Goal: Task Accomplishment & Management: Use online tool/utility

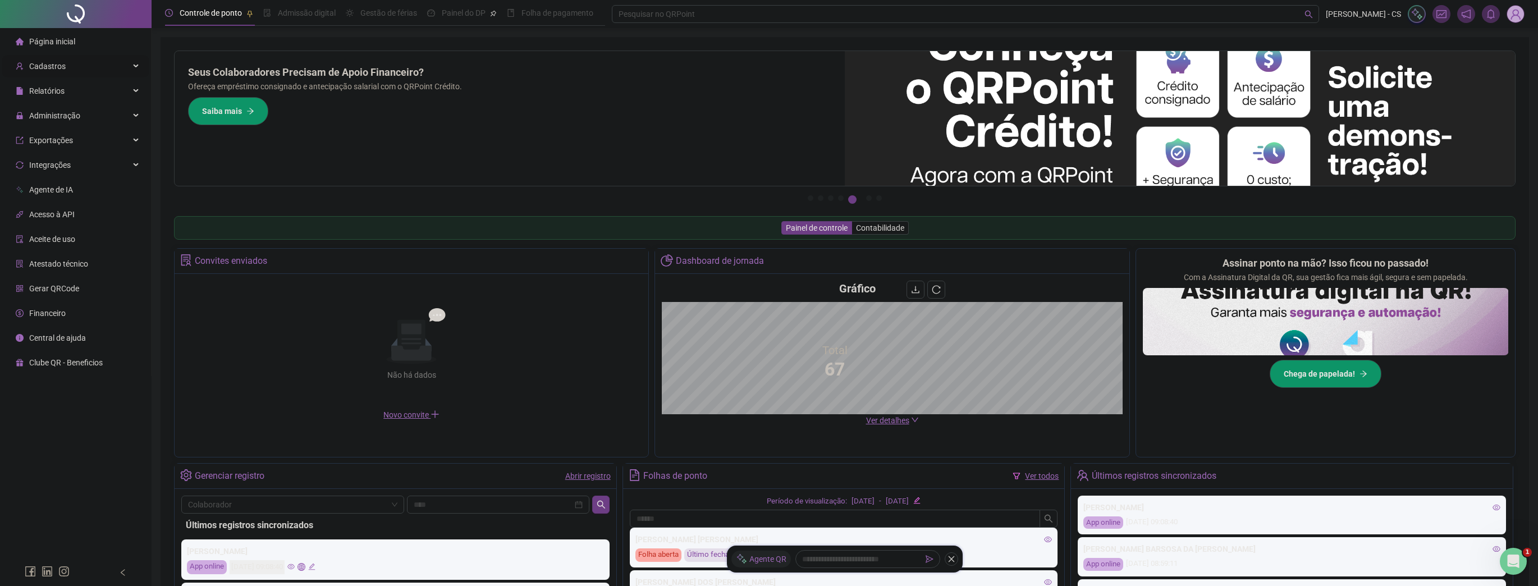
click at [76, 68] on div "Cadastros" at bounding box center [75, 66] width 146 height 22
click at [1511, 11] on img at bounding box center [1515, 14] width 17 height 17
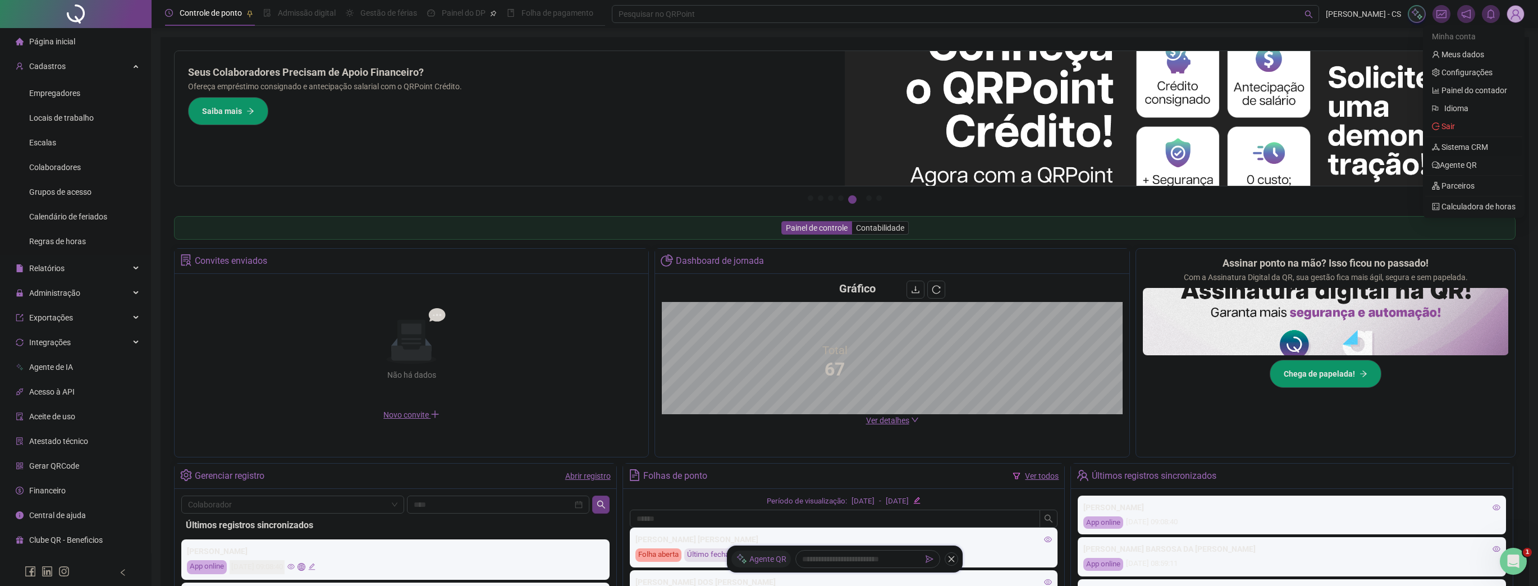
click at [1474, 144] on link "Sistema CRM" at bounding box center [1459, 147] width 56 height 9
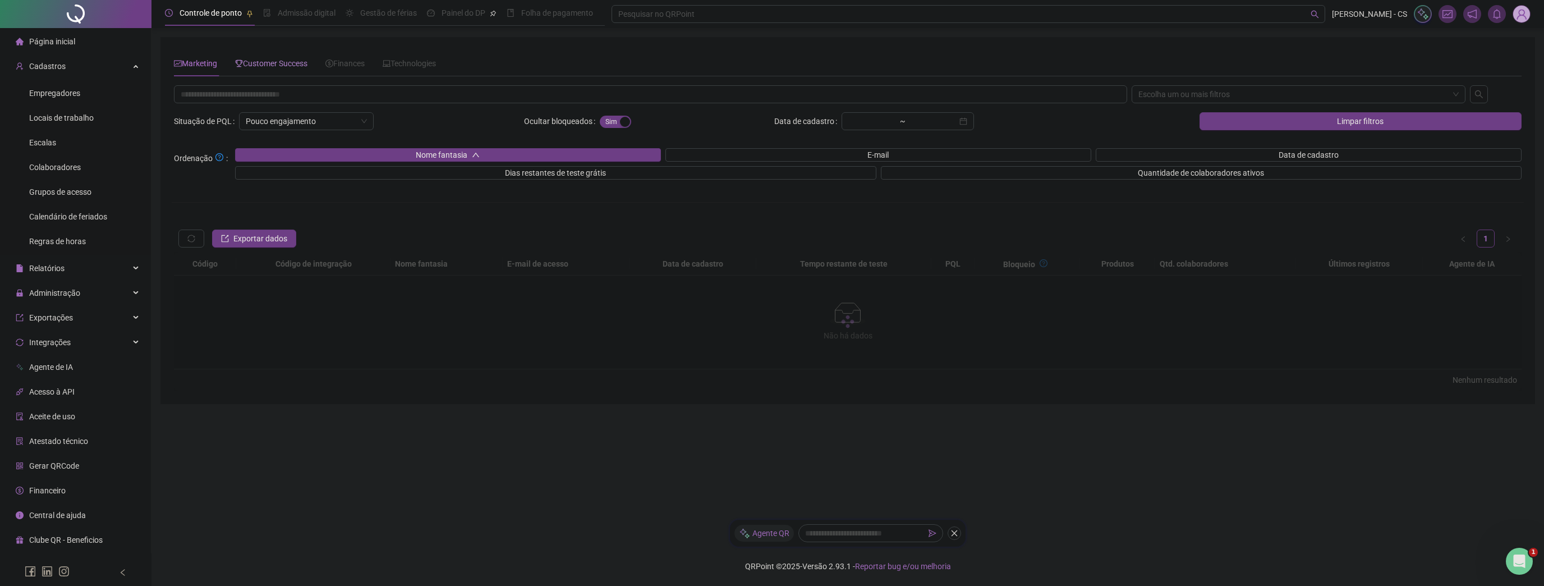
click at [273, 63] on span "Customer Success" at bounding box center [271, 63] width 72 height 9
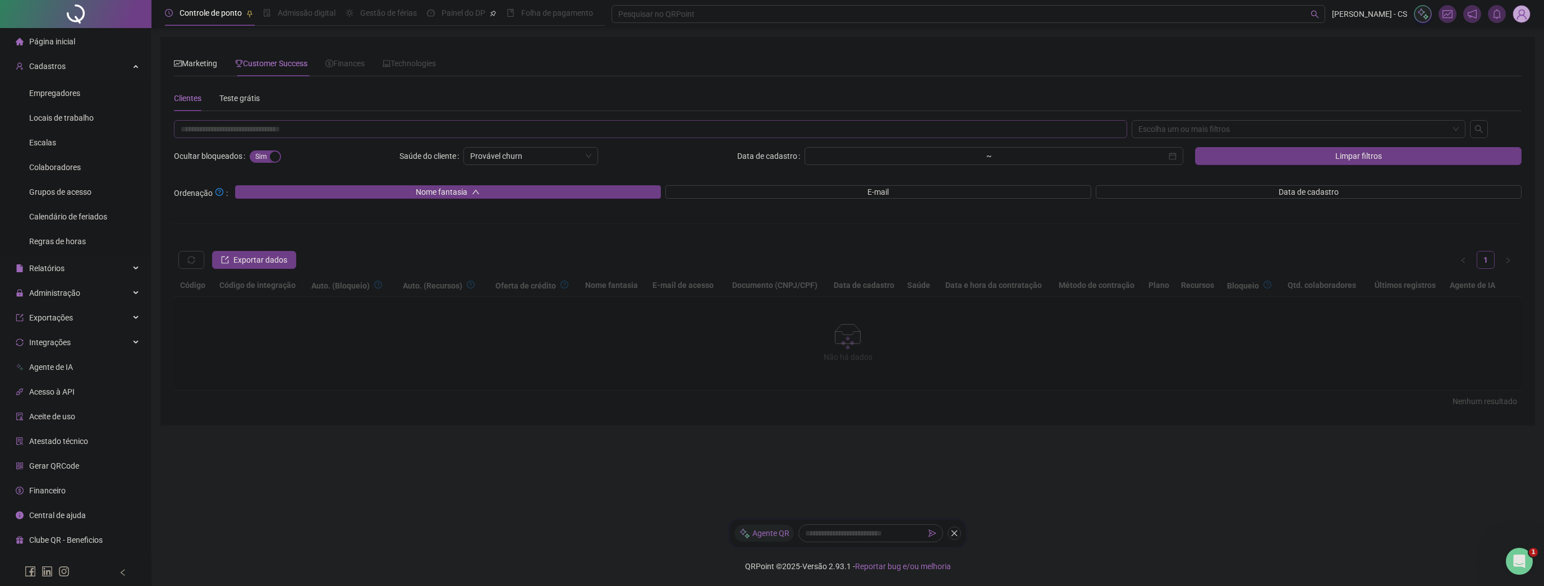
drag, startPoint x: 245, startPoint y: 144, endPoint x: 247, endPoint y: 137, distance: 7.3
click at [246, 139] on div "Escolha um ou mais filtros Ocultar bloqueados Sim Não Saúde do cliente Provável…" at bounding box center [848, 266] width 1352 height 292
click at [248, 135] on input "text" at bounding box center [650, 129] width 953 height 18
paste input "**********"
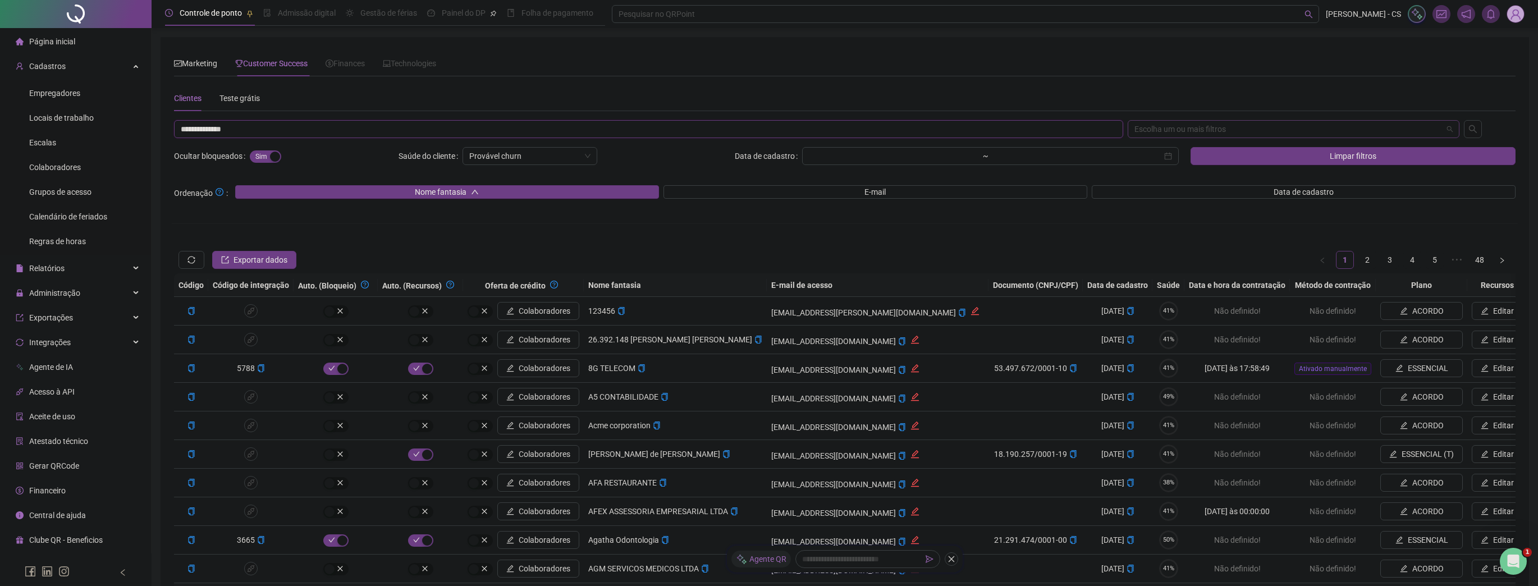
click at [1196, 127] on div "Escolha um ou mais filtros" at bounding box center [1293, 129] width 332 height 18
type input "**********"
click at [1169, 189] on div "CNPJ/CPF" at bounding box center [1293, 187] width 314 height 12
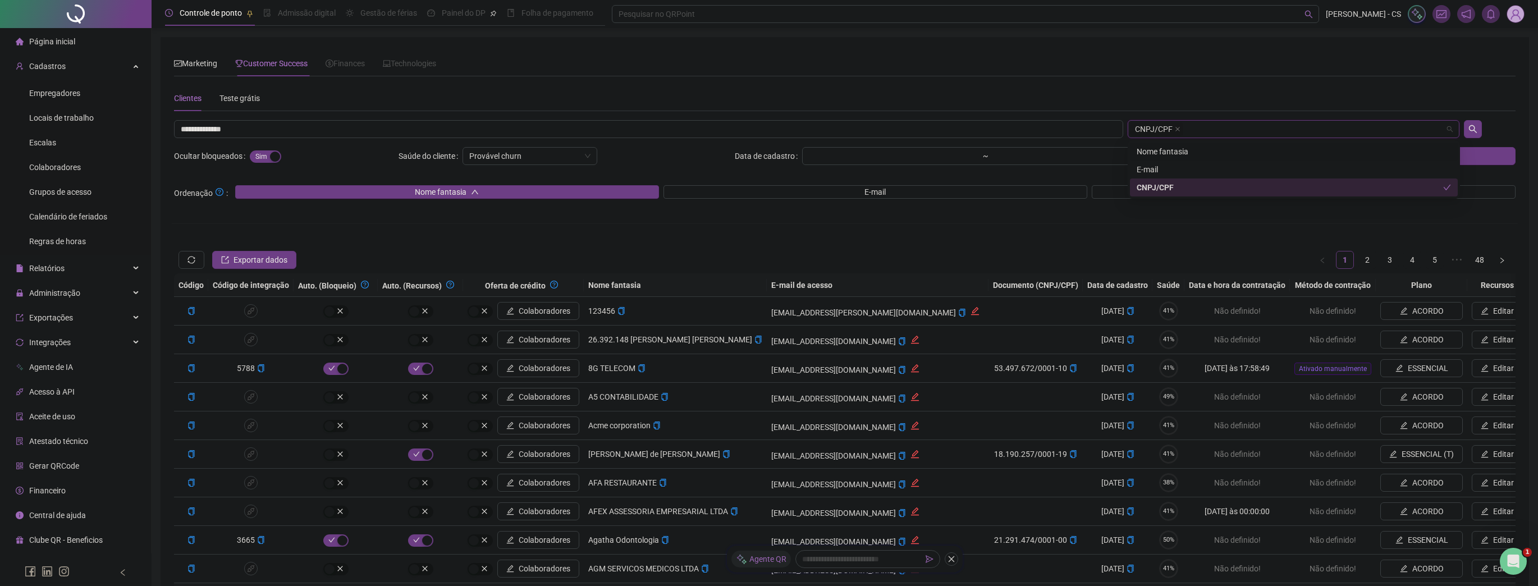
click at [1475, 127] on icon "search" at bounding box center [1472, 129] width 9 height 9
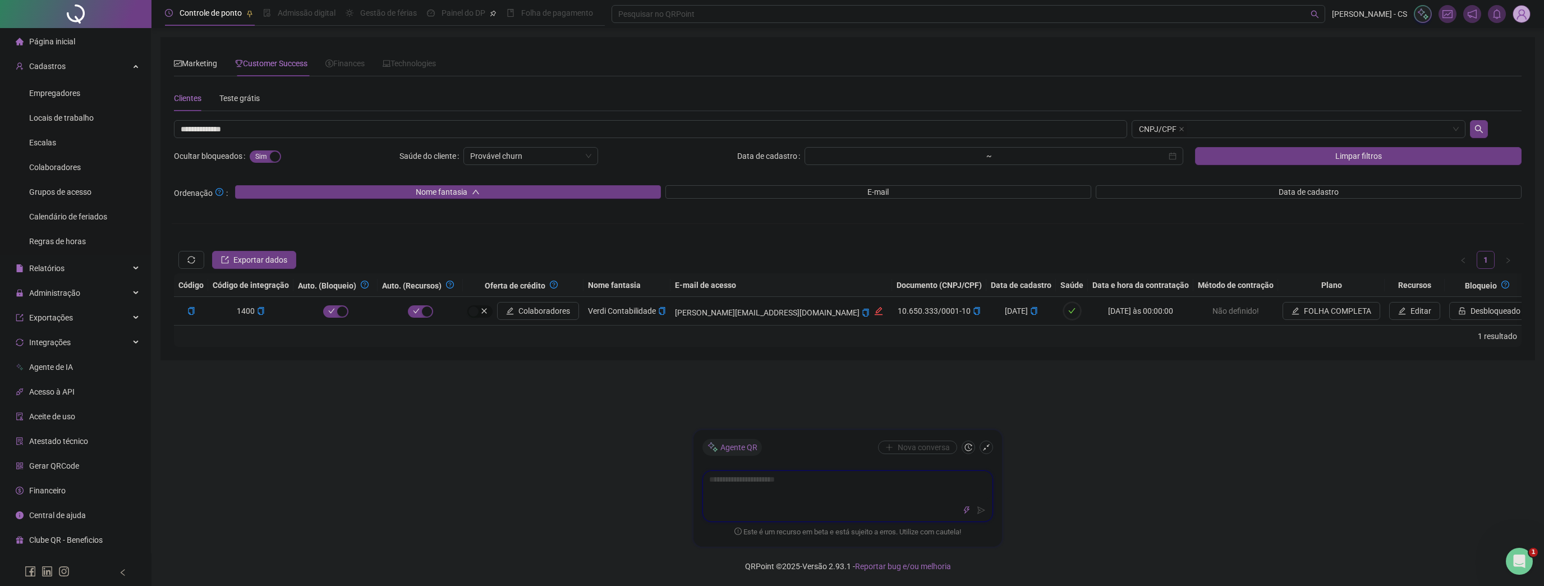
click at [813, 488] on textarea at bounding box center [848, 485] width 290 height 29
click at [1168, 484] on div "Controle [PERSON_NAME] Admissão digital Gestão de férias Painel do DP Folha de …" at bounding box center [848, 293] width 1393 height 586
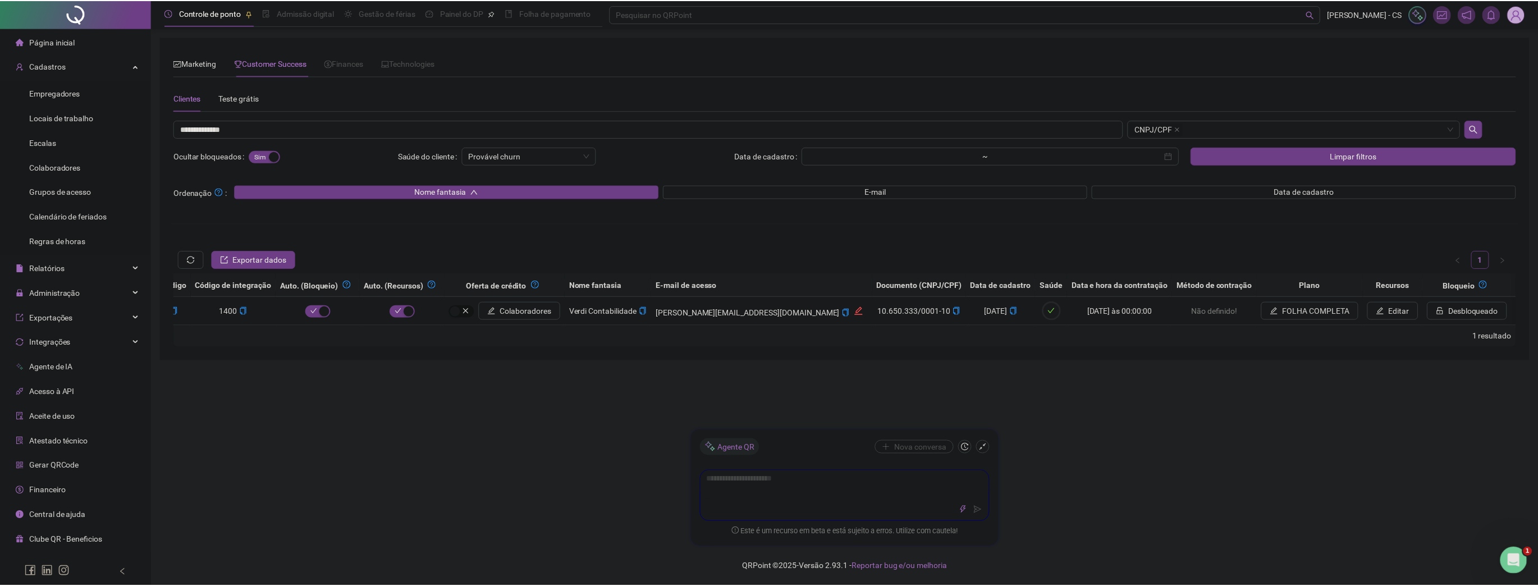
scroll to position [0, 56]
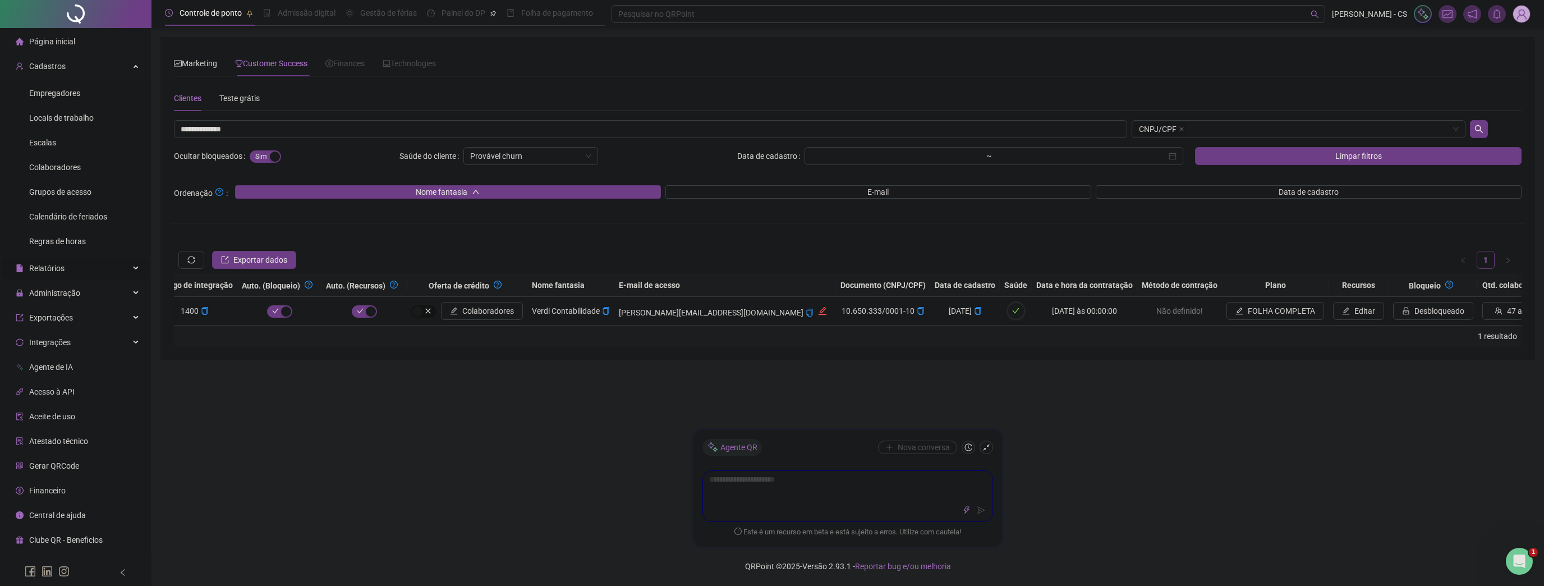
click at [70, 269] on div "Relatórios" at bounding box center [75, 268] width 146 height 22
click at [58, 346] on span "Folha de ponto" at bounding box center [55, 344] width 52 height 9
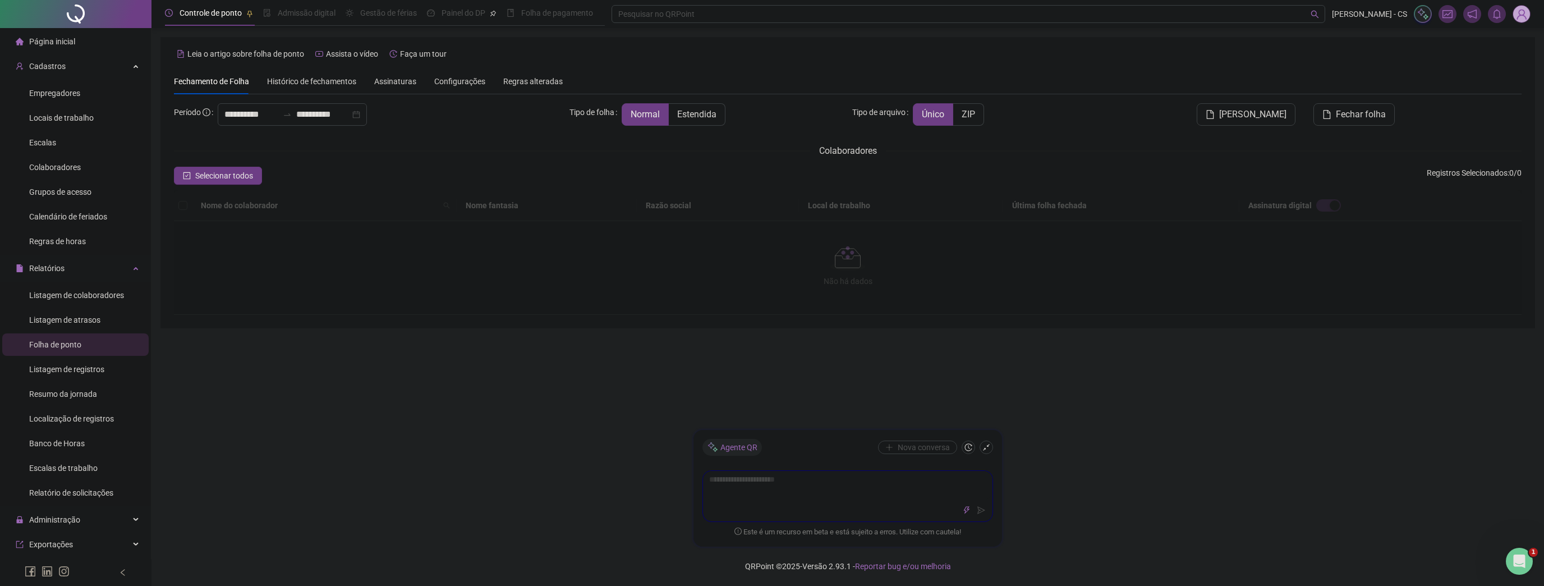
click at [402, 82] on span "Assinaturas" at bounding box center [395, 81] width 42 height 8
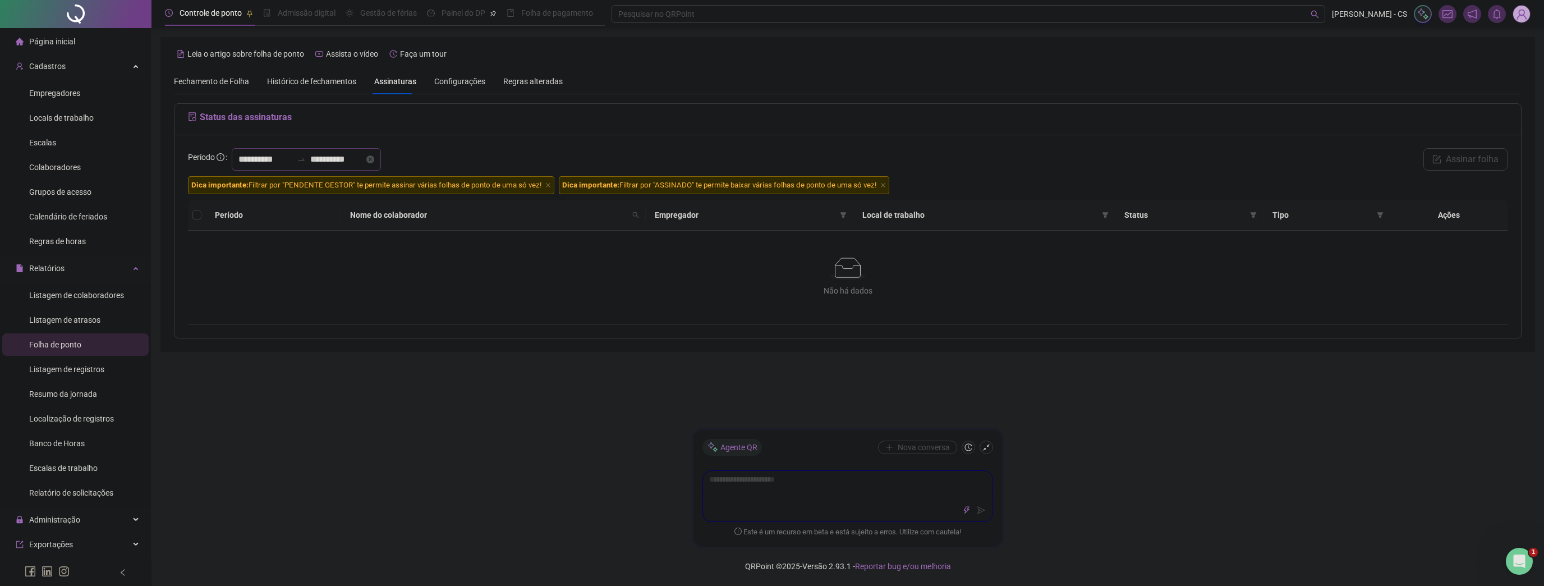
click at [306, 160] on icon "swap-right" at bounding box center [301, 159] width 9 height 9
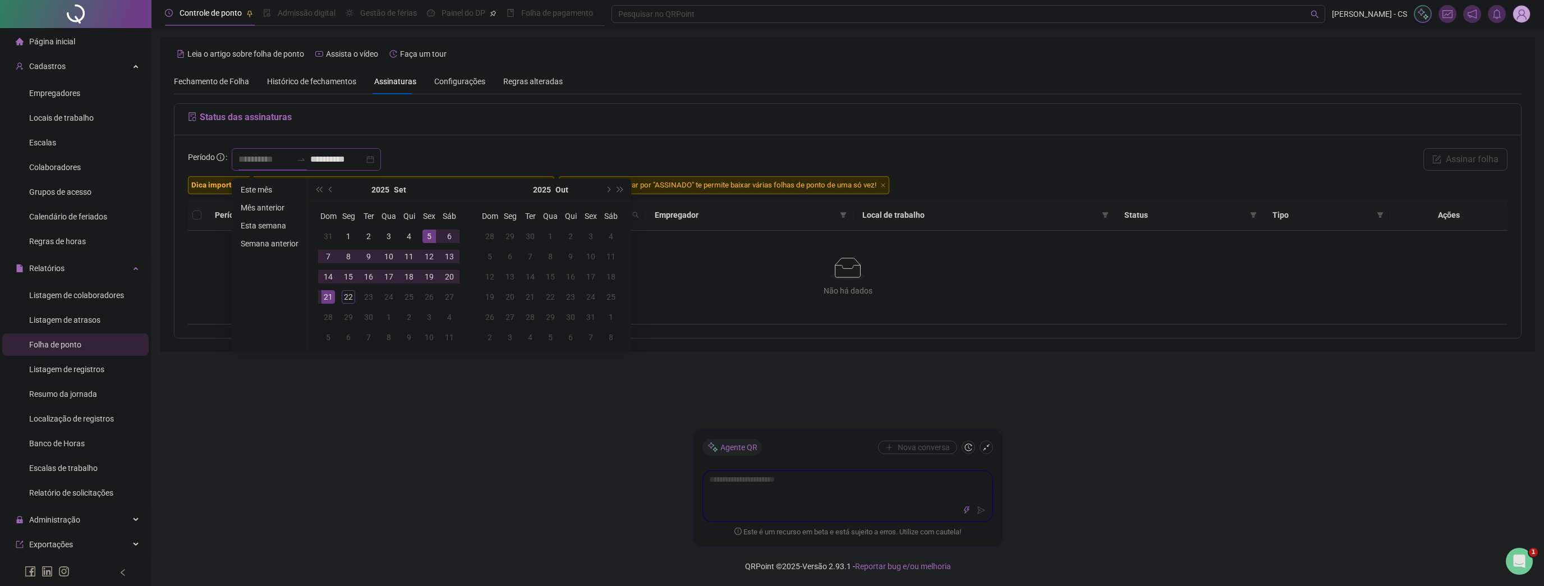
type input "**********"
click at [288, 134] on div "Status das assinaturas" at bounding box center [848, 119] width 1347 height 31
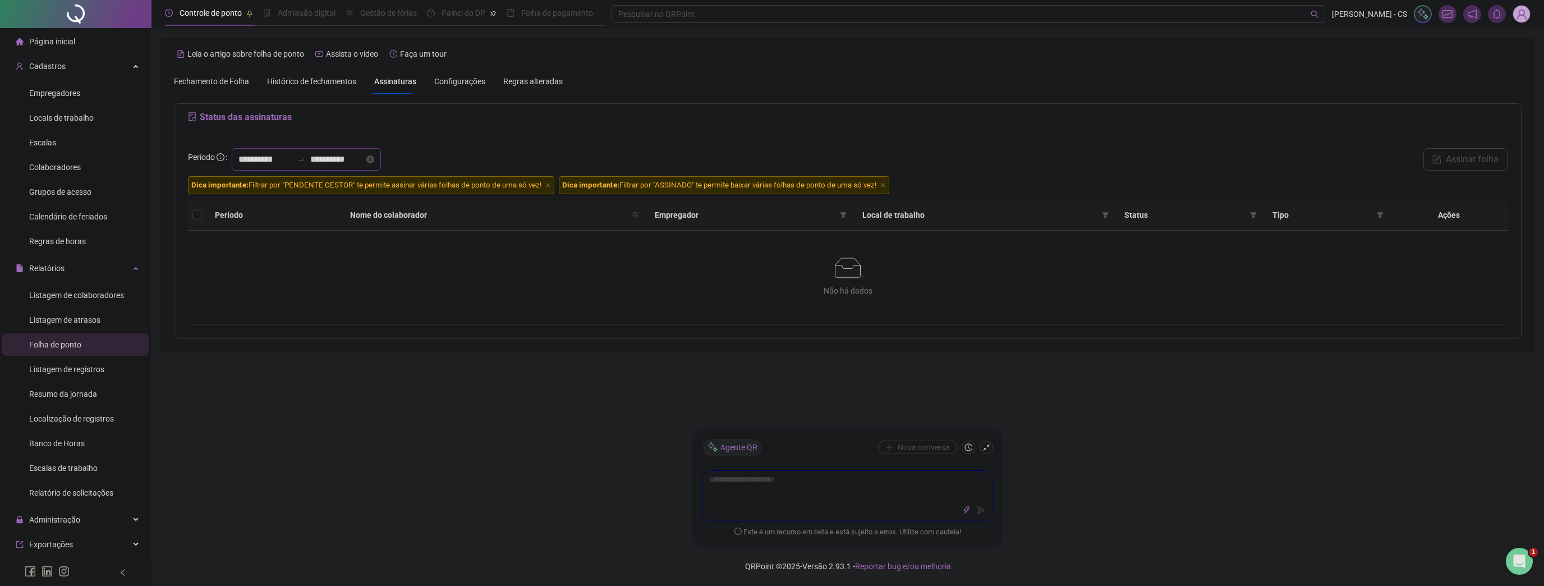
click at [327, 158] on input "**********" at bounding box center [337, 159] width 54 height 13
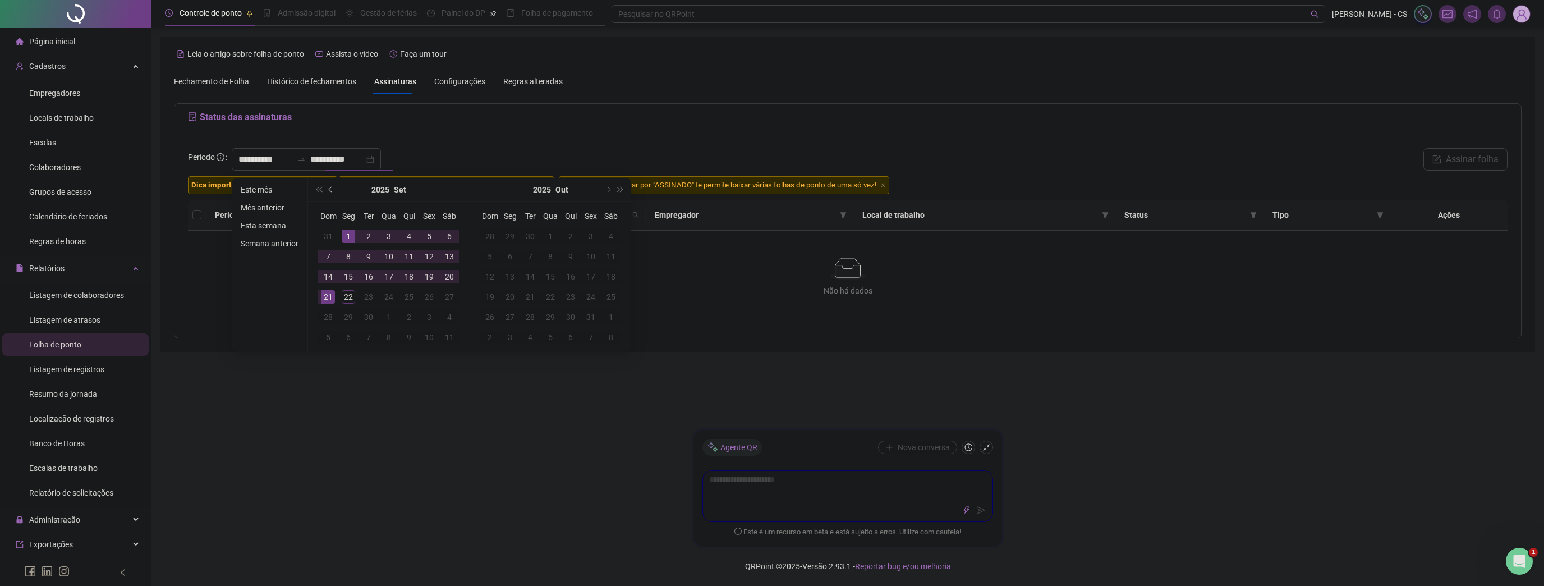
click at [331, 187] on button "prev-year" at bounding box center [331, 189] width 12 height 22
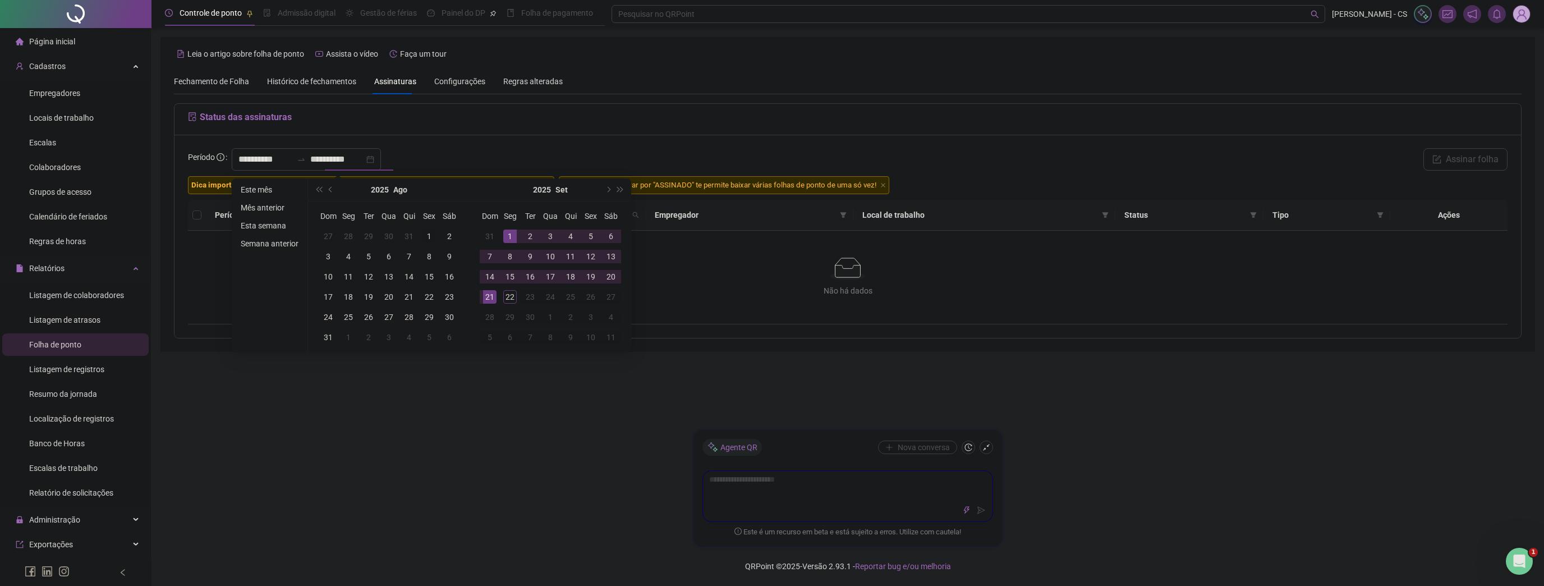
type input "**********"
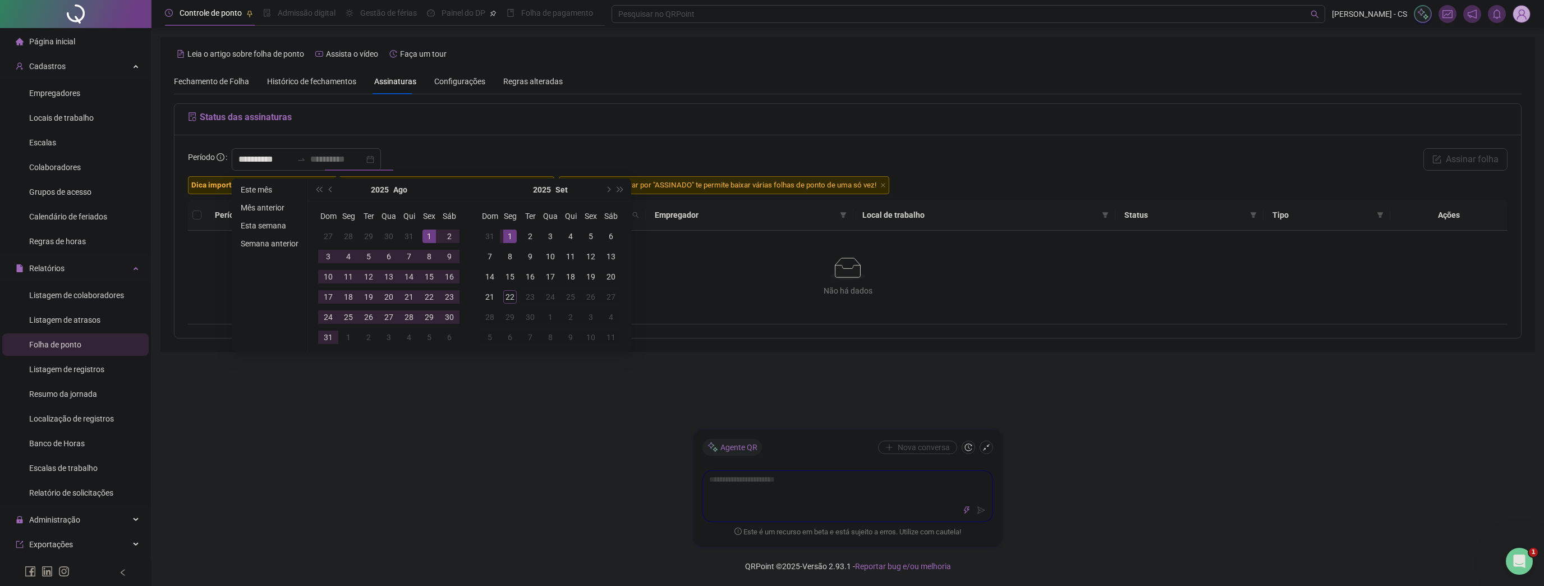
click at [429, 233] on div "1" at bounding box center [429, 236] width 13 height 13
click at [325, 342] on div "31" at bounding box center [328, 337] width 13 height 13
type input "**********"
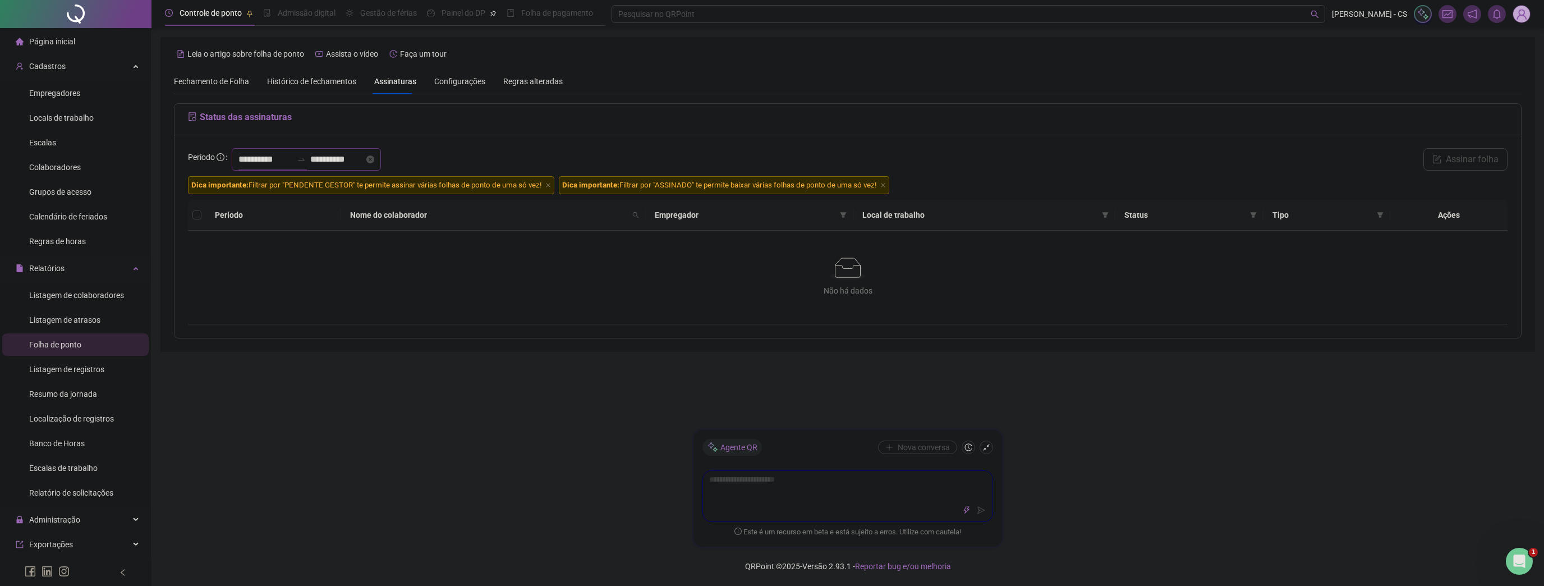
click at [267, 164] on input "**********" at bounding box center [265, 159] width 54 height 13
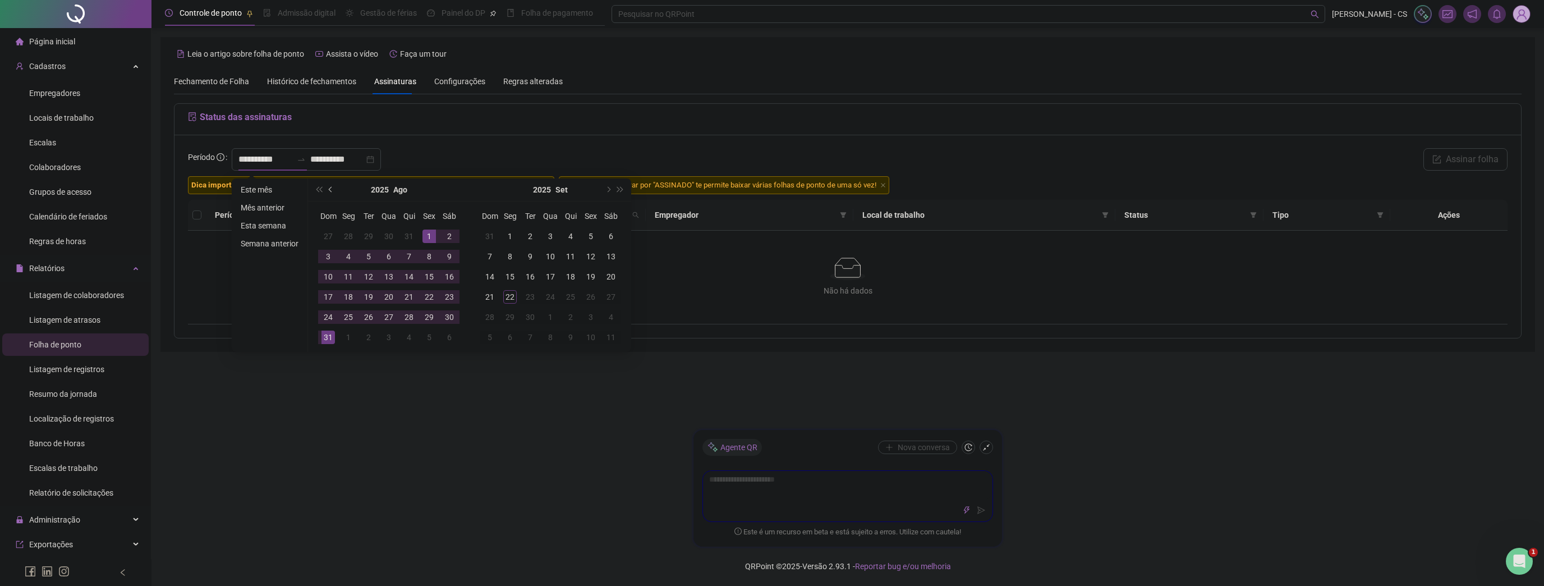
click at [331, 188] on span "prev-year" at bounding box center [332, 190] width 6 height 6
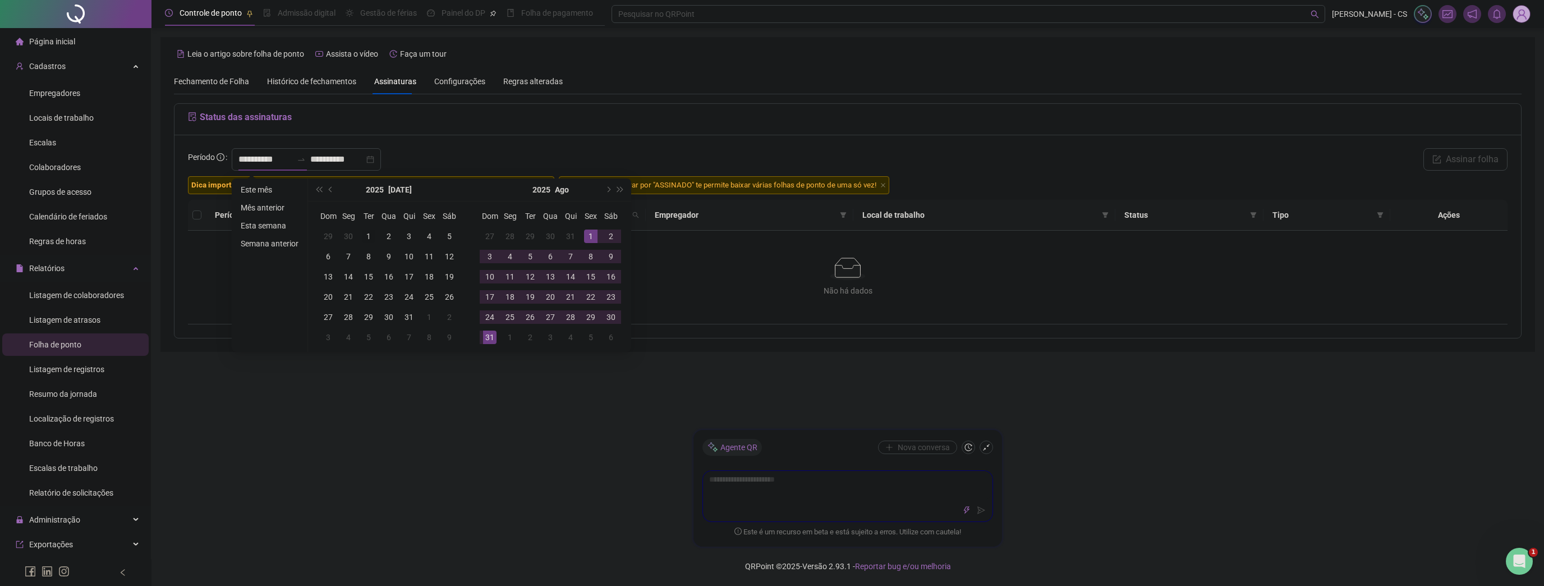
type input "**********"
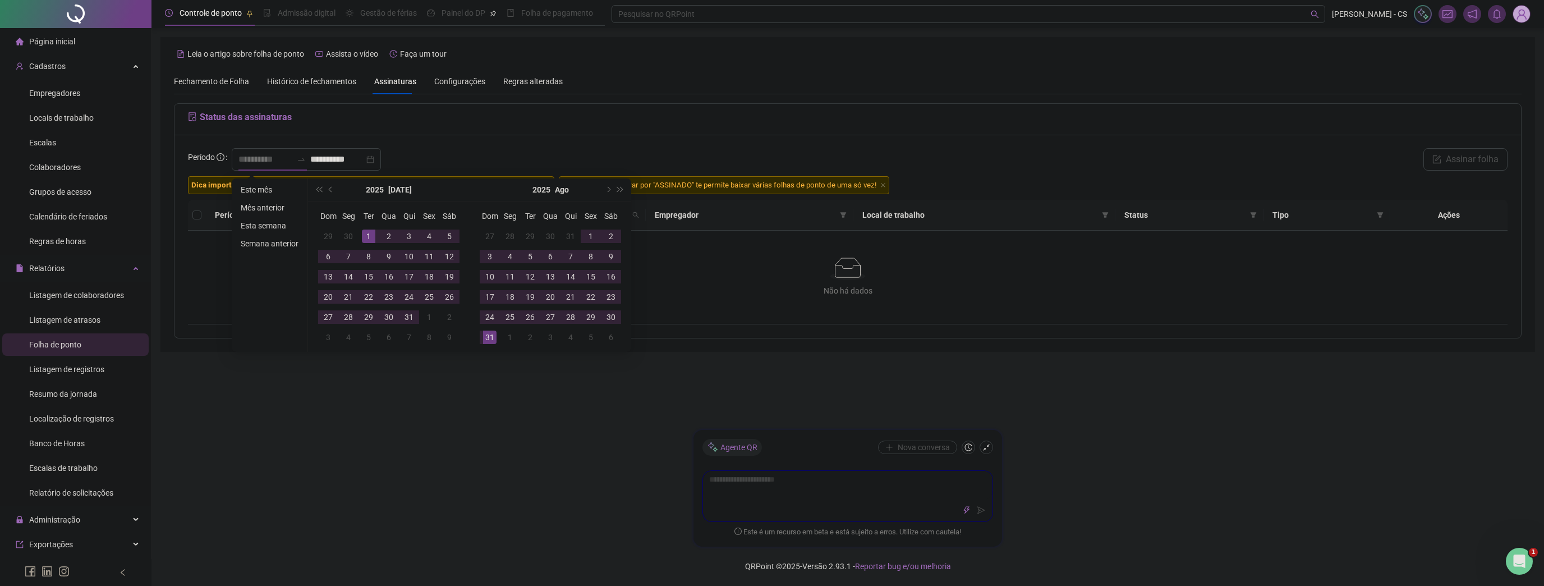
click at [368, 238] on div "1" at bounding box center [368, 236] width 13 height 13
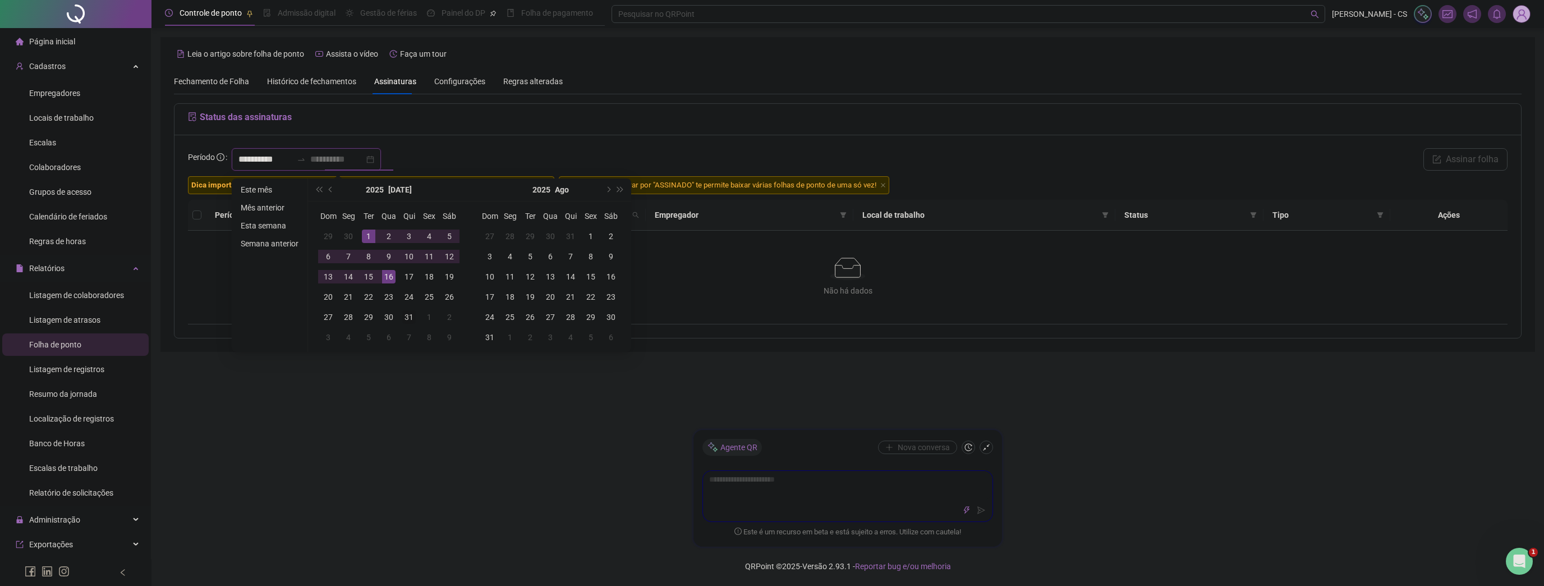
type input "**********"
click at [411, 316] on div "31" at bounding box center [408, 316] width 13 height 13
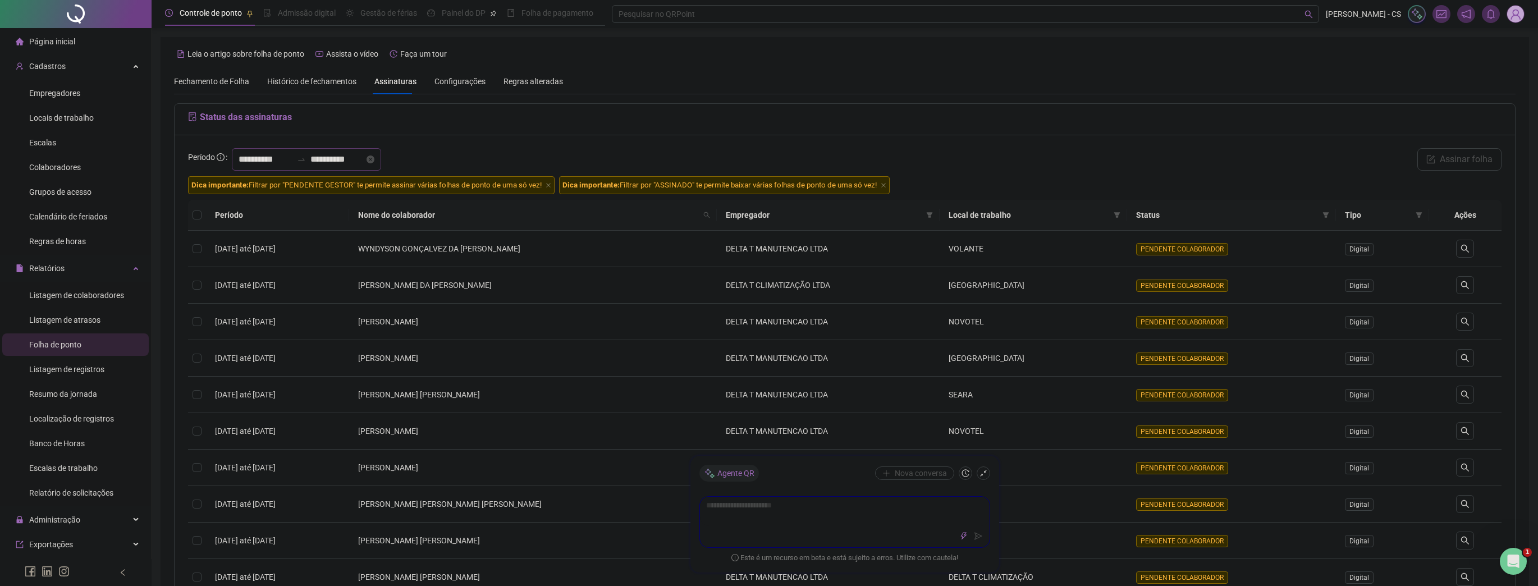
click at [272, 148] on div "**********" at bounding box center [306, 159] width 149 height 22
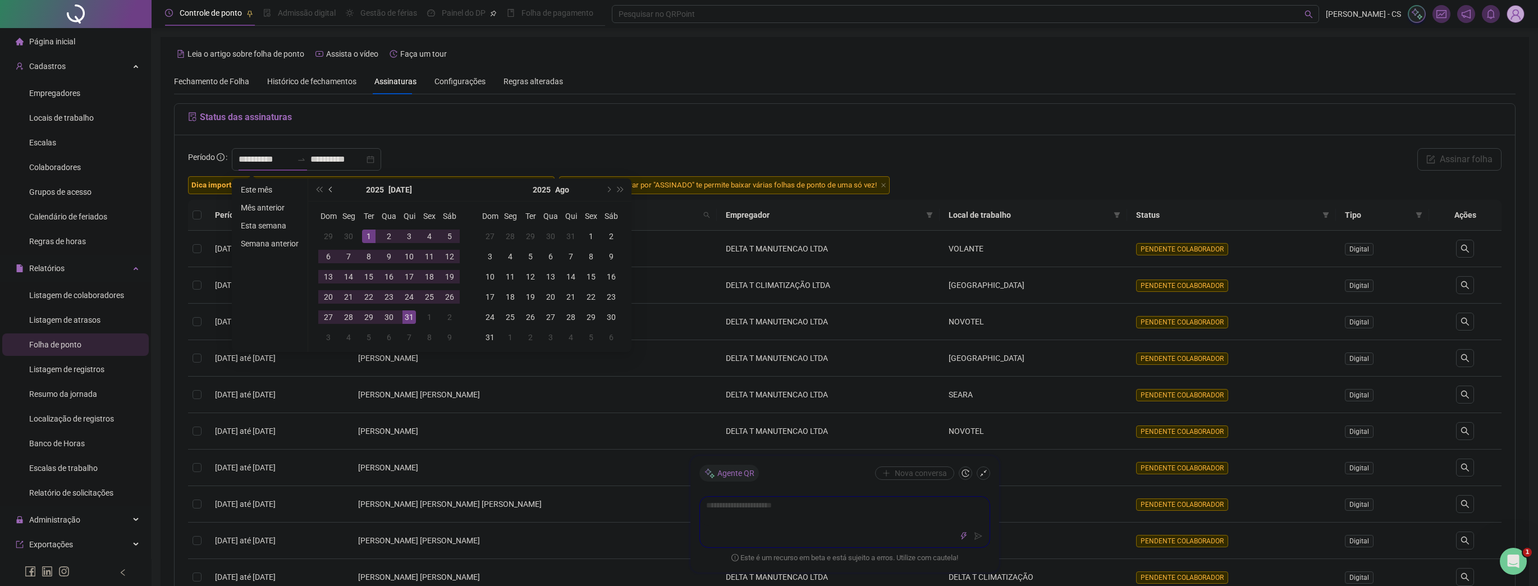
click at [330, 187] on span "prev-year" at bounding box center [332, 190] width 6 height 6
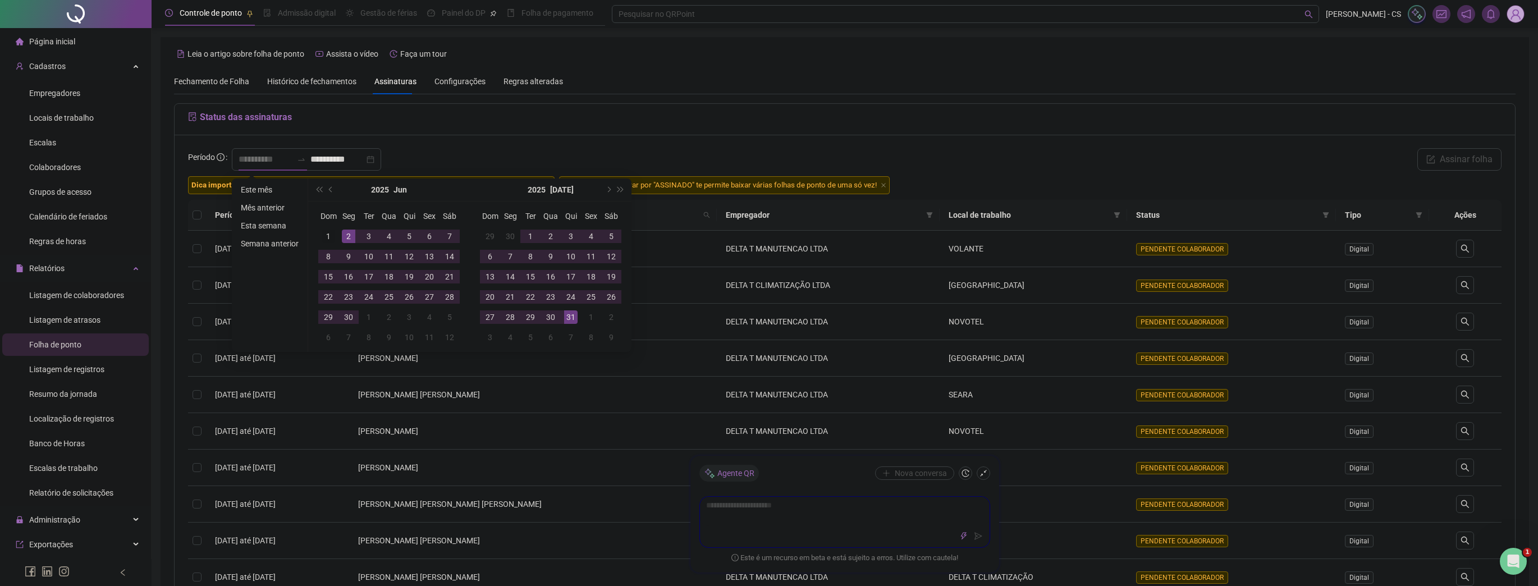
type input "**********"
click at [319, 237] on td "1" at bounding box center [328, 236] width 20 height 20
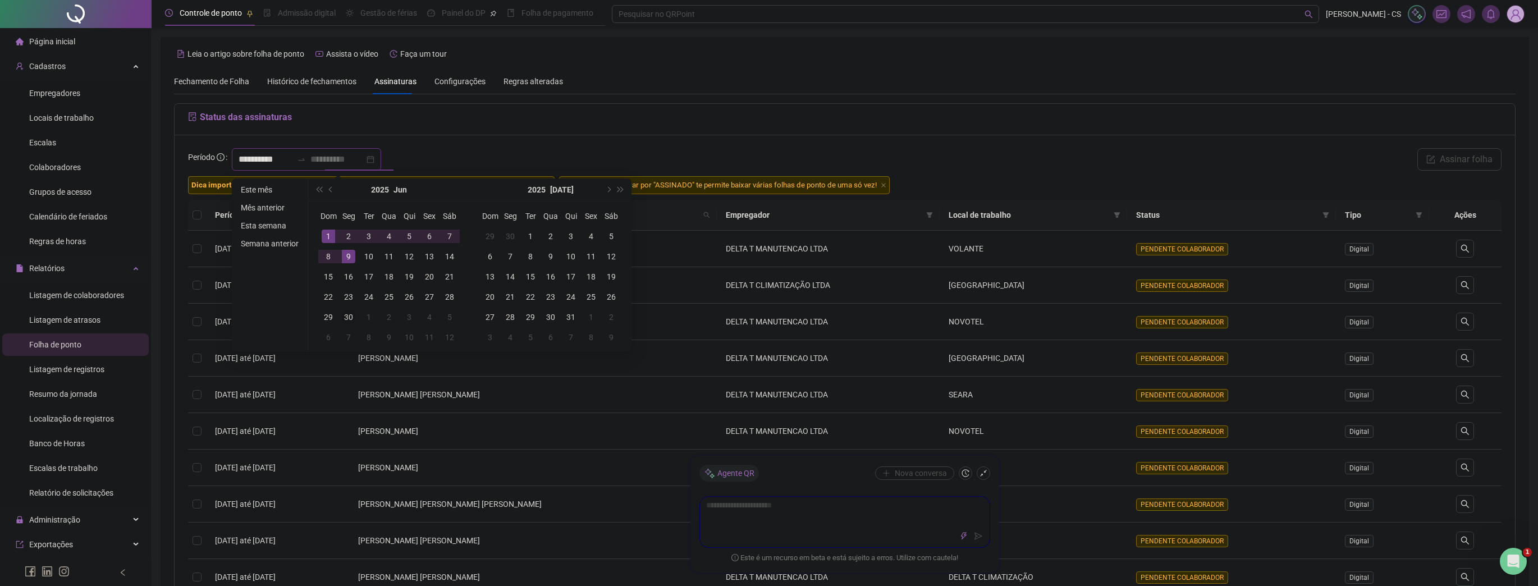
type input "**********"
click at [346, 325] on td "30" at bounding box center [348, 317] width 20 height 20
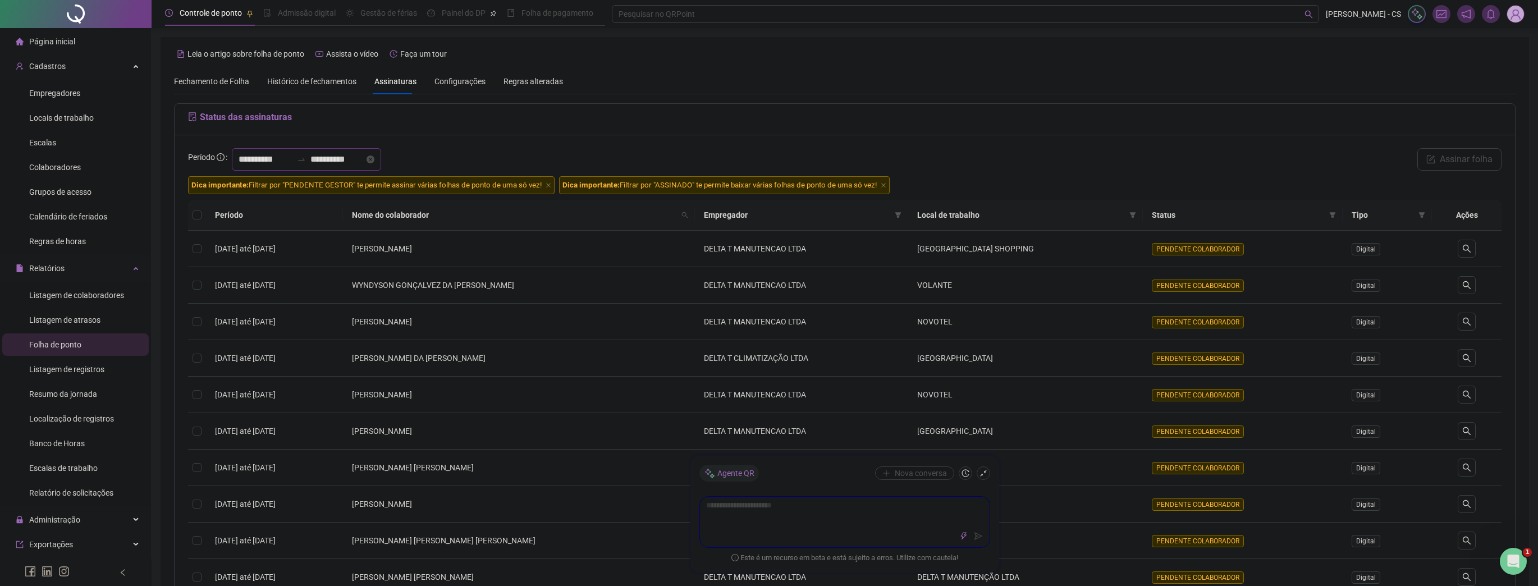
click at [277, 157] on input "**********" at bounding box center [265, 159] width 54 height 13
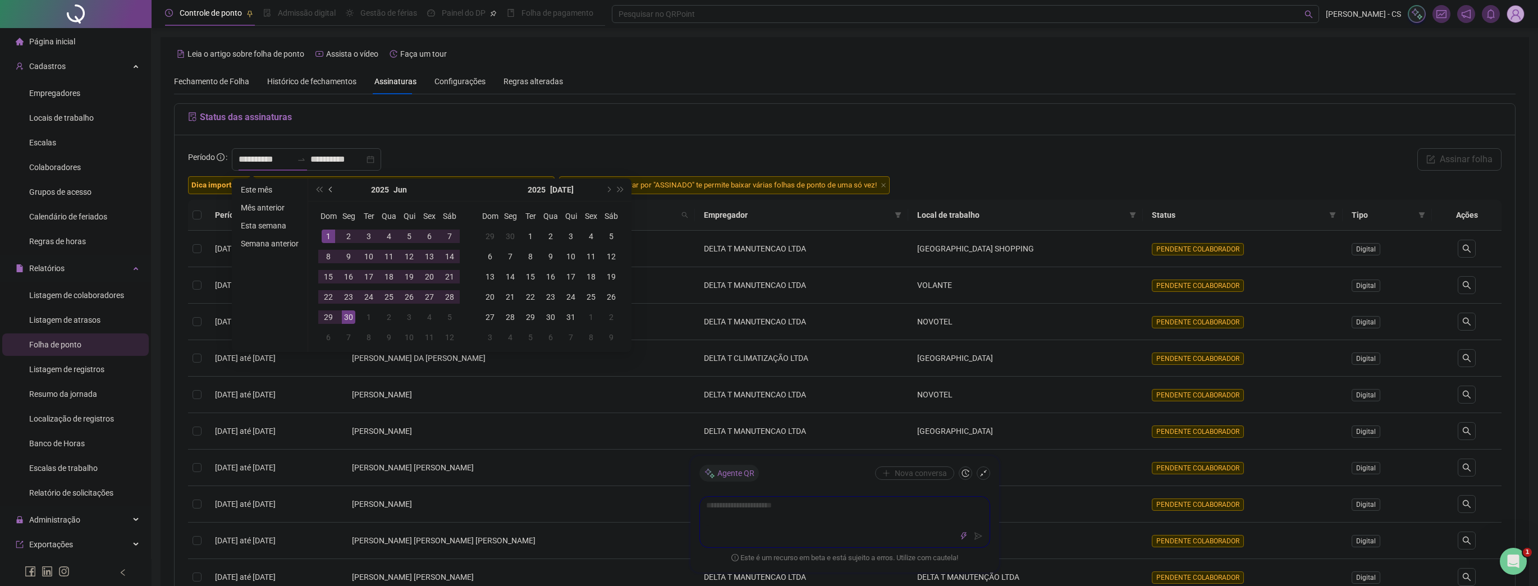
click at [333, 191] on button "prev-year" at bounding box center [331, 189] width 12 height 22
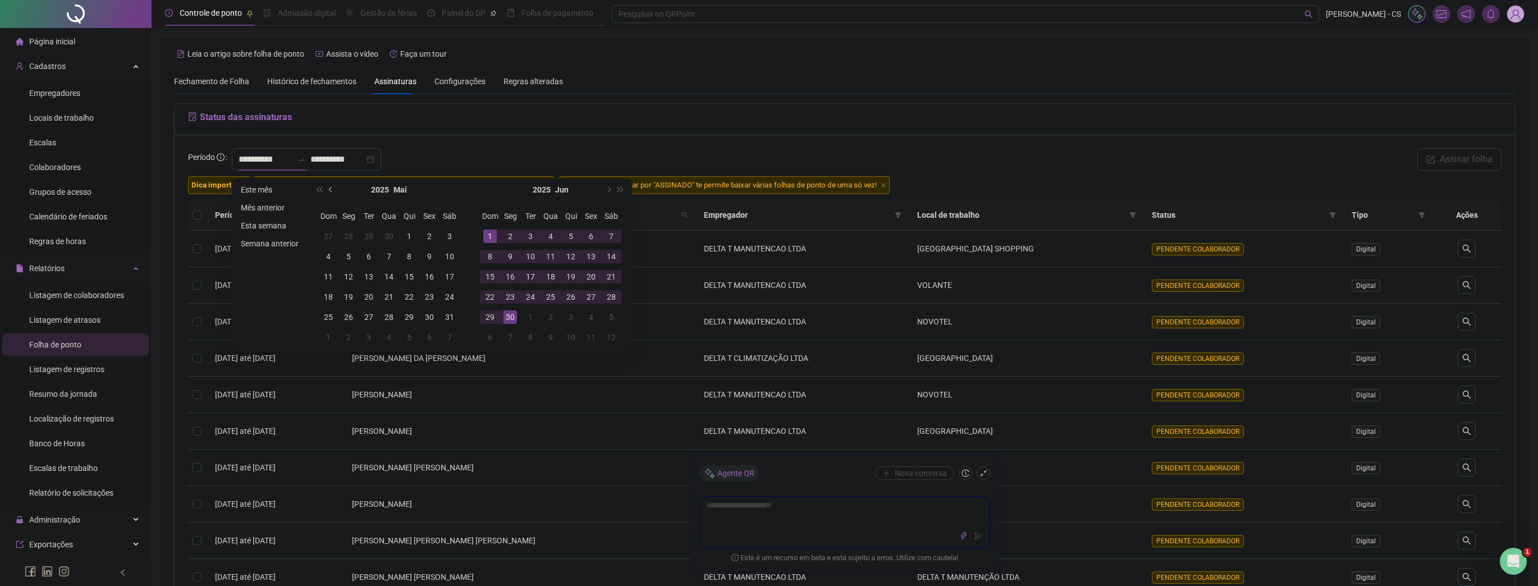
click at [333, 191] on button "prev-year" at bounding box center [331, 189] width 12 height 22
type input "**********"
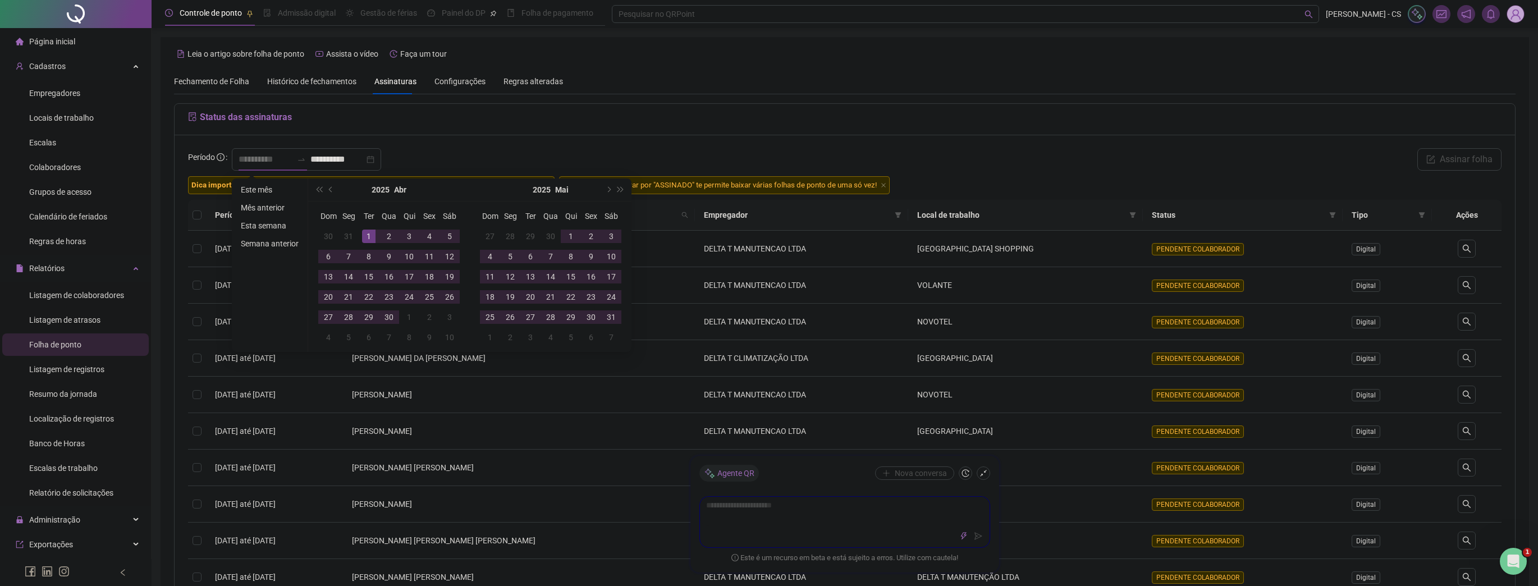
click at [369, 236] on div "1" at bounding box center [368, 236] width 13 height 13
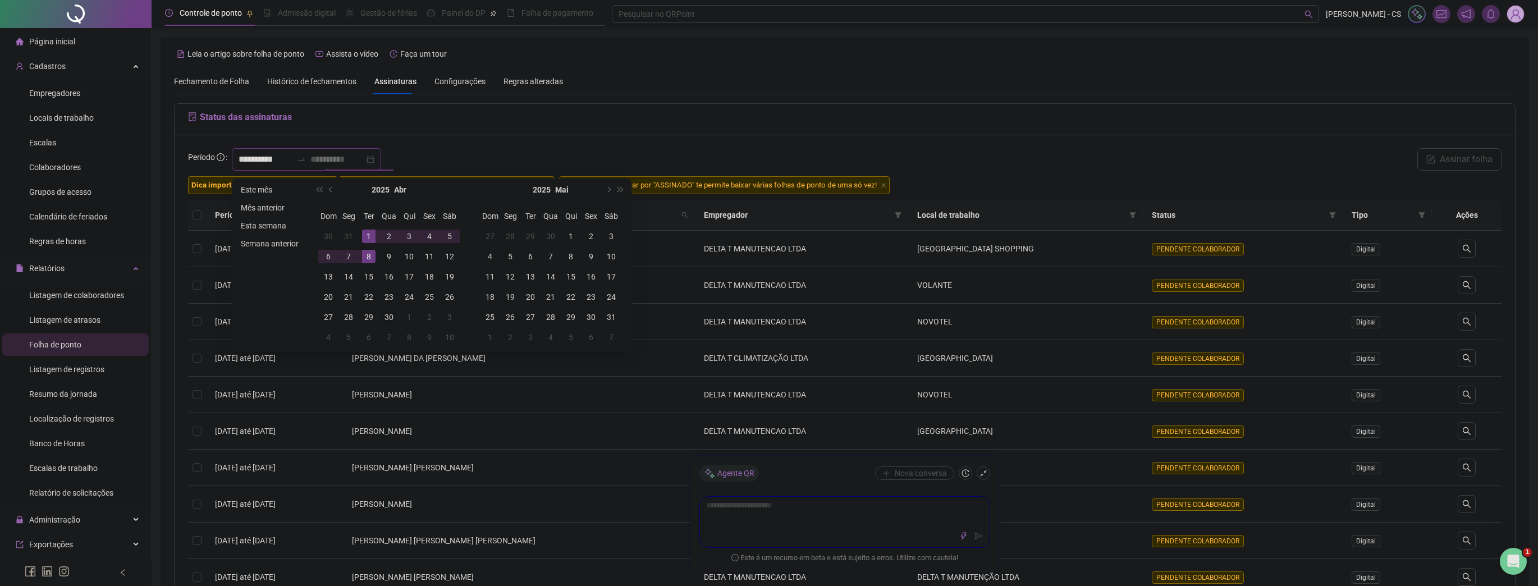
type input "**********"
click at [387, 320] on div "30" at bounding box center [388, 316] width 13 height 13
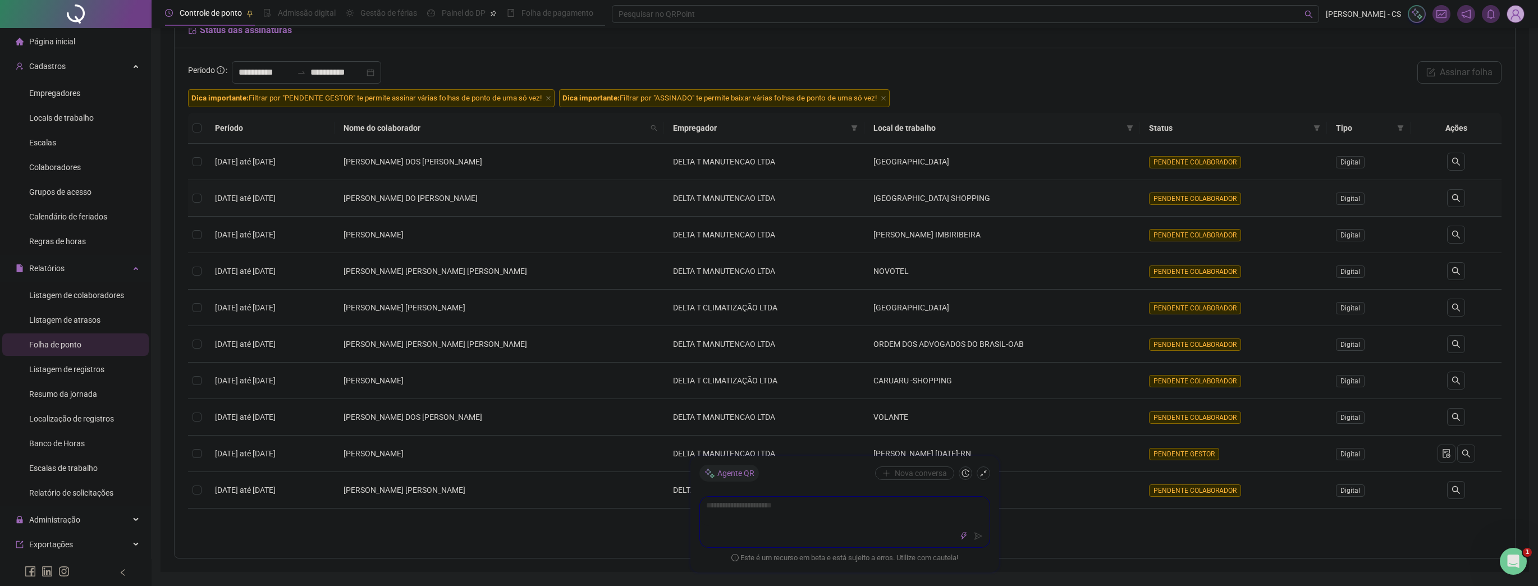
scroll to position [56, 0]
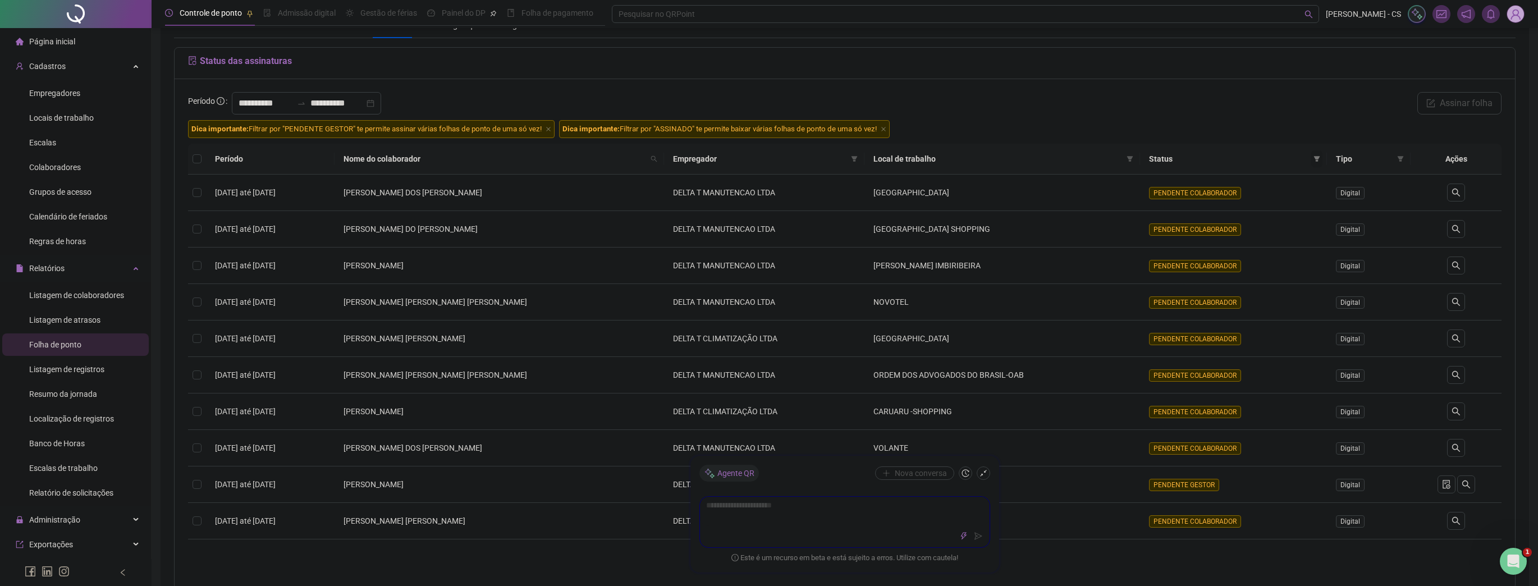
click at [1313, 155] on icon "filter" at bounding box center [1316, 158] width 7 height 7
click at [1346, 157] on span "Tipo" at bounding box center [1363, 159] width 57 height 12
click at [1397, 160] on icon "filter" at bounding box center [1400, 158] width 7 height 7
click at [1331, 204] on span "Eletrônica" at bounding box center [1328, 207] width 39 height 9
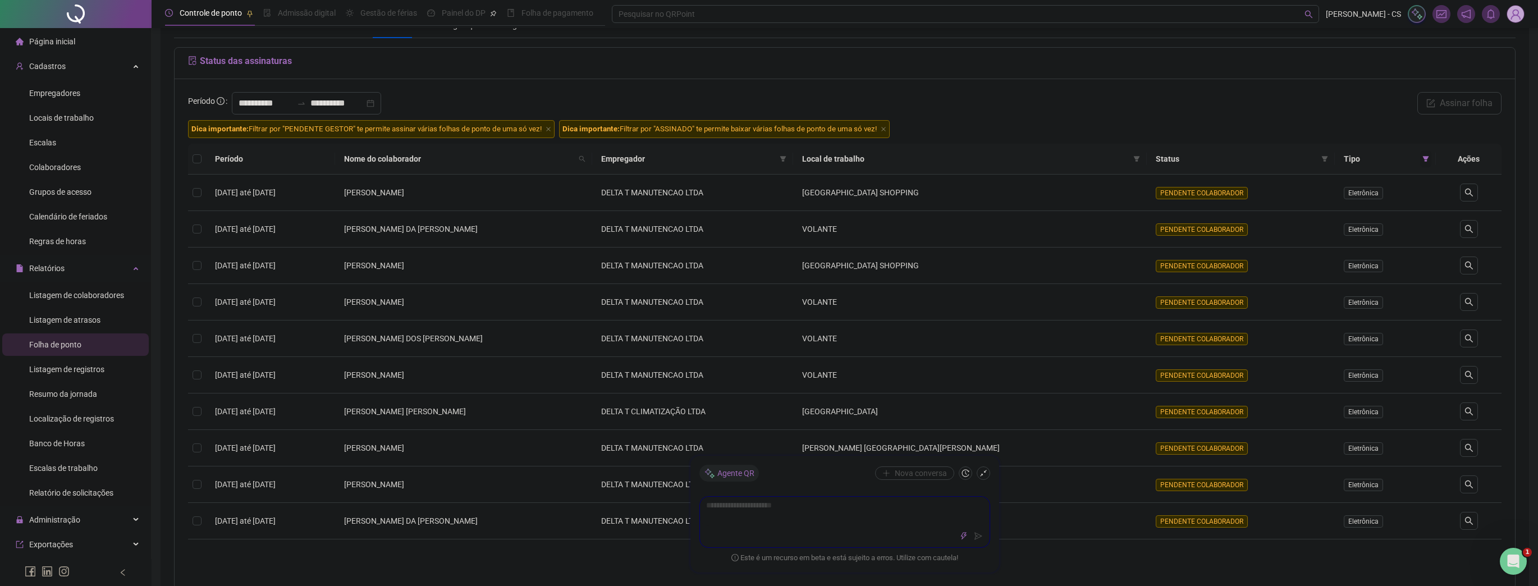
click at [1422, 158] on icon "filter" at bounding box center [1425, 158] width 7 height 7
click at [1131, 154] on span at bounding box center [1136, 158] width 11 height 17
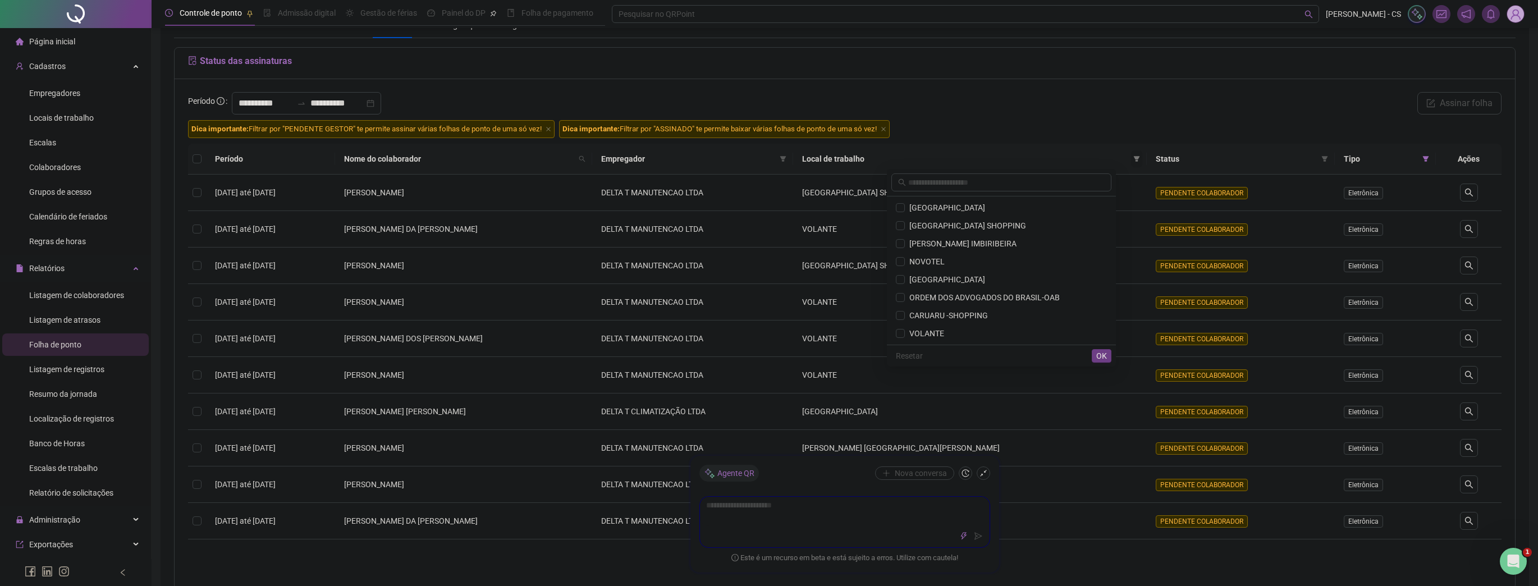
click at [1133, 155] on icon "filter" at bounding box center [1136, 158] width 7 height 7
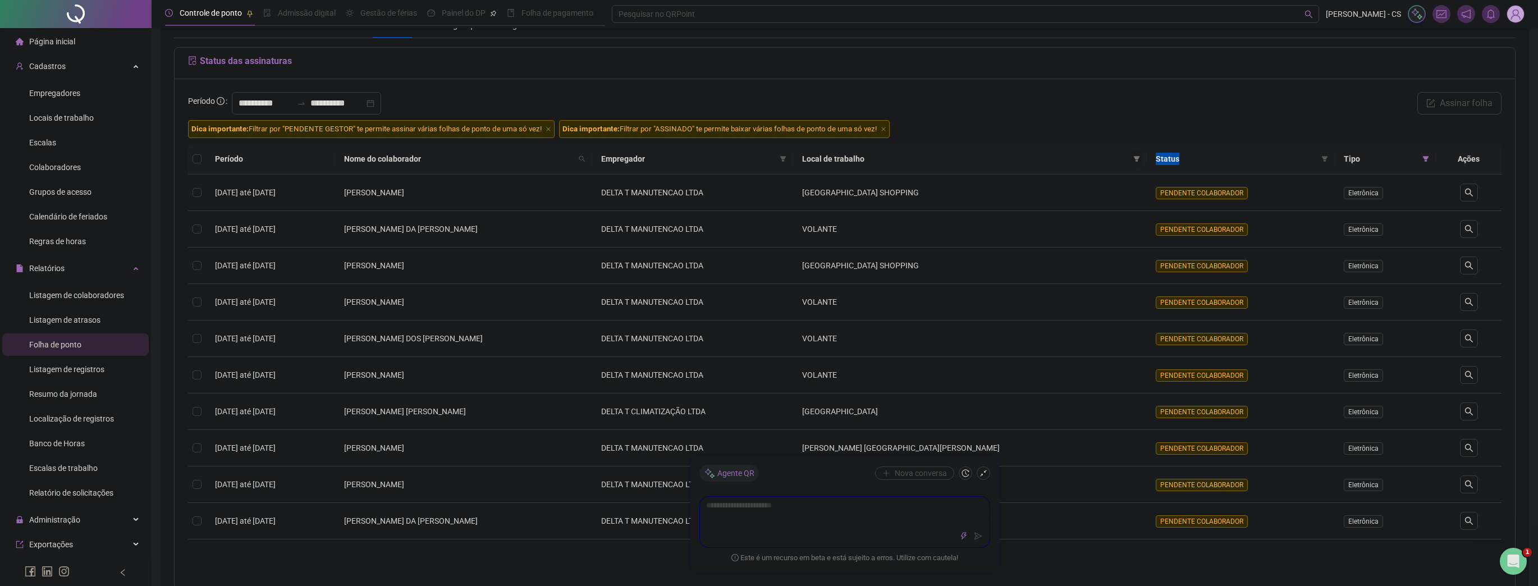
click at [1133, 155] on icon "filter" at bounding box center [1136, 158] width 7 height 7
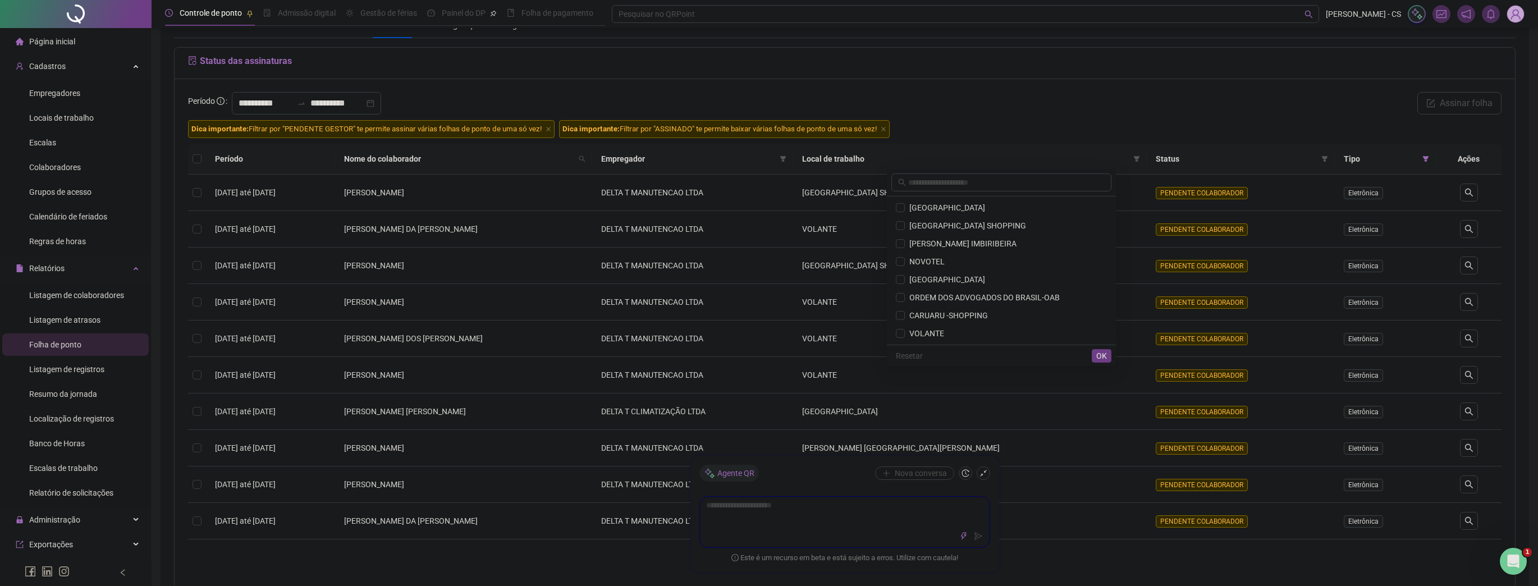
click at [889, 154] on span "Local de trabalho" at bounding box center [965, 159] width 327 height 12
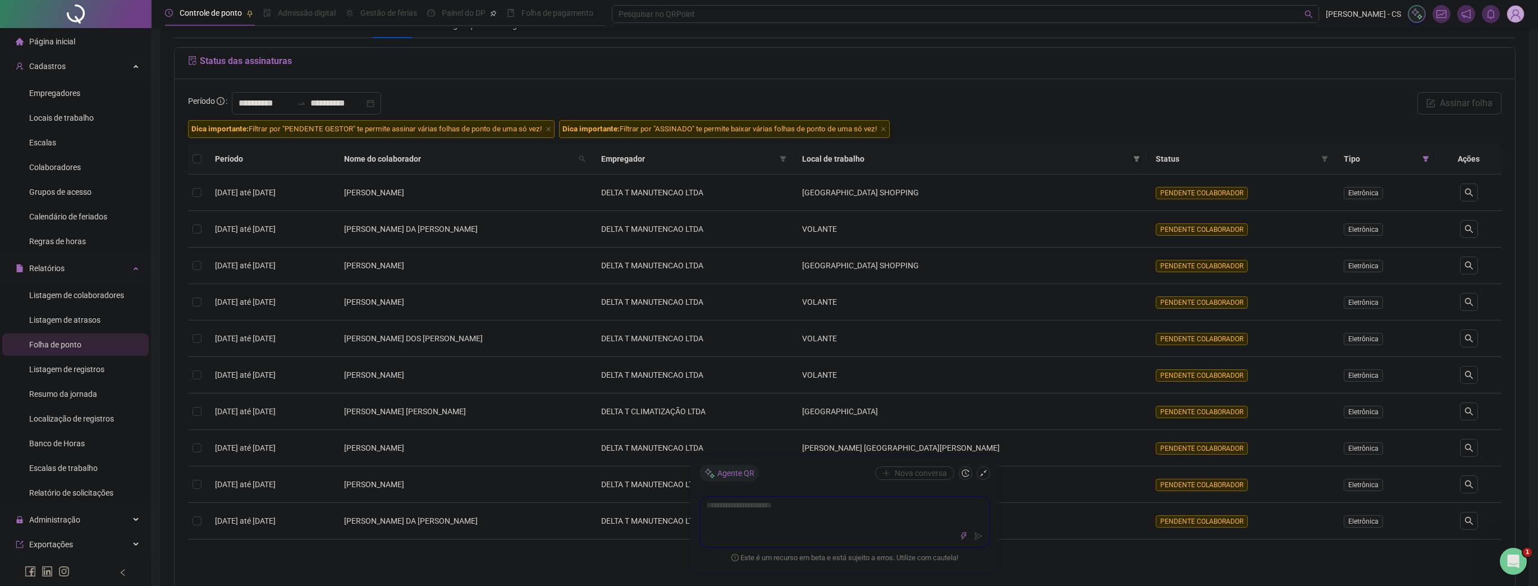
click at [1133, 159] on icon "filter" at bounding box center [1136, 158] width 7 height 7
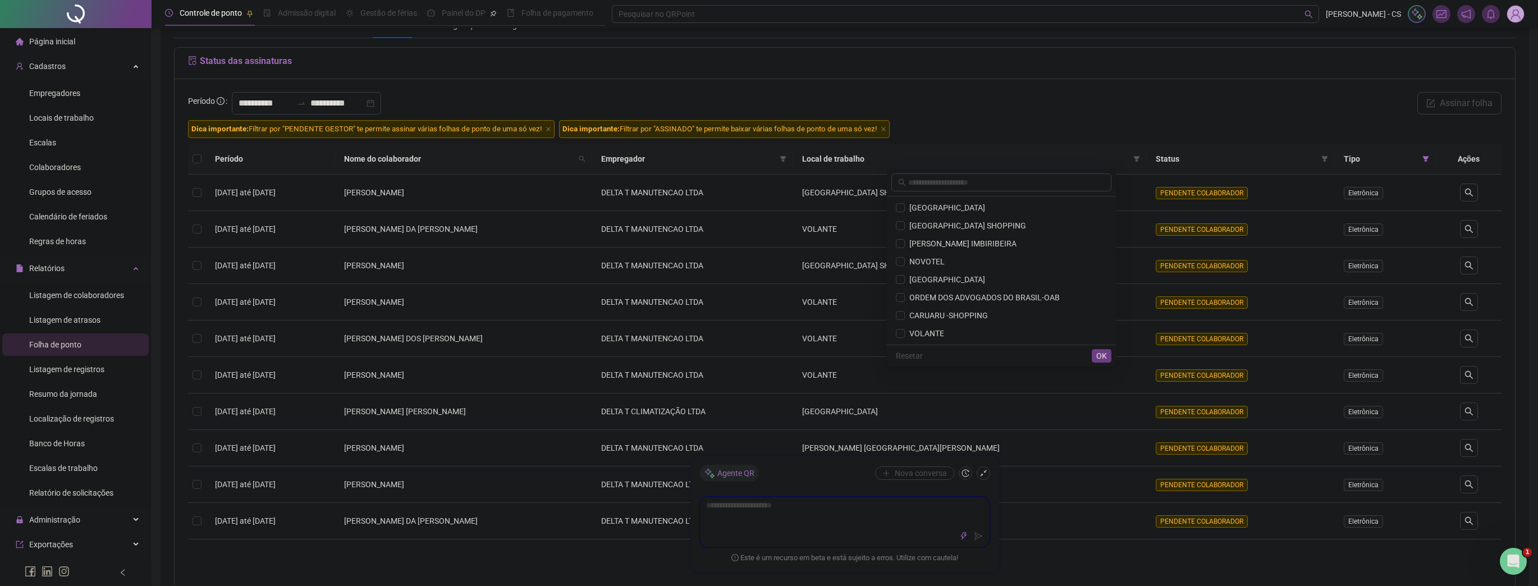
click at [1281, 161] on span "Status" at bounding box center [1235, 159] width 161 height 12
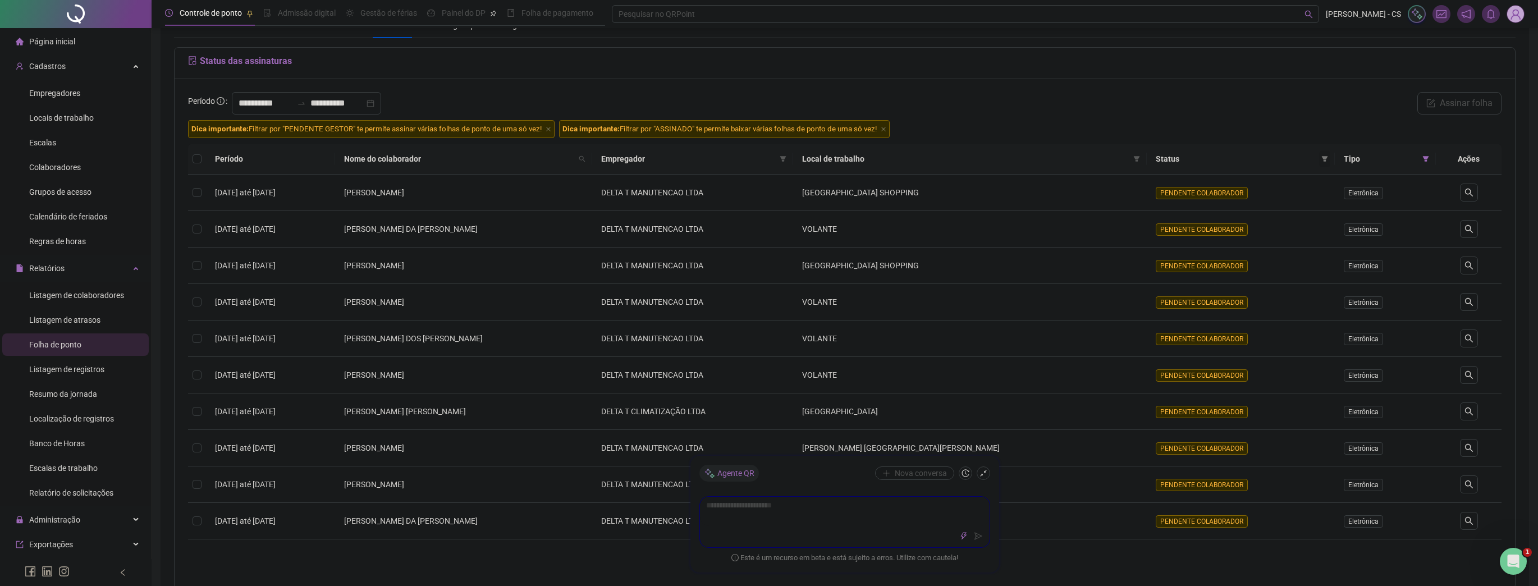
click at [1321, 157] on icon "filter" at bounding box center [1324, 159] width 6 height 6
click at [1245, 240] on span "ASSINADO" at bounding box center [1229, 243] width 42 height 9
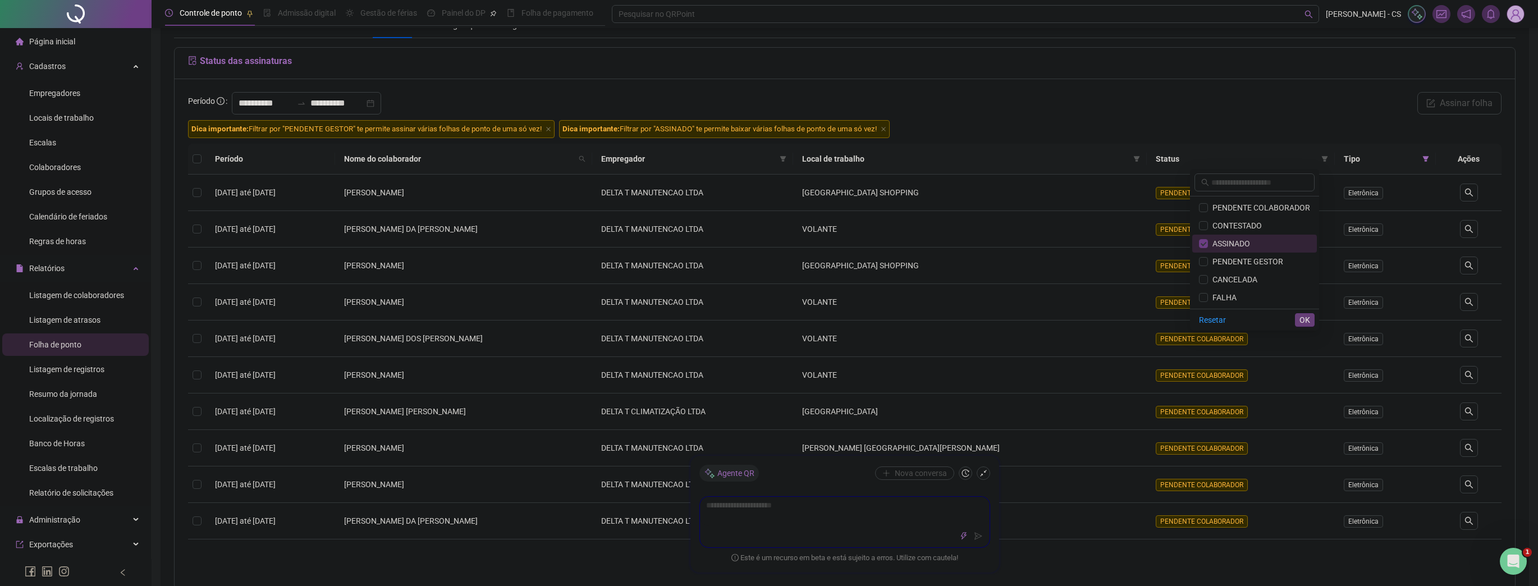
click at [1308, 323] on span "OK" at bounding box center [1304, 320] width 11 height 12
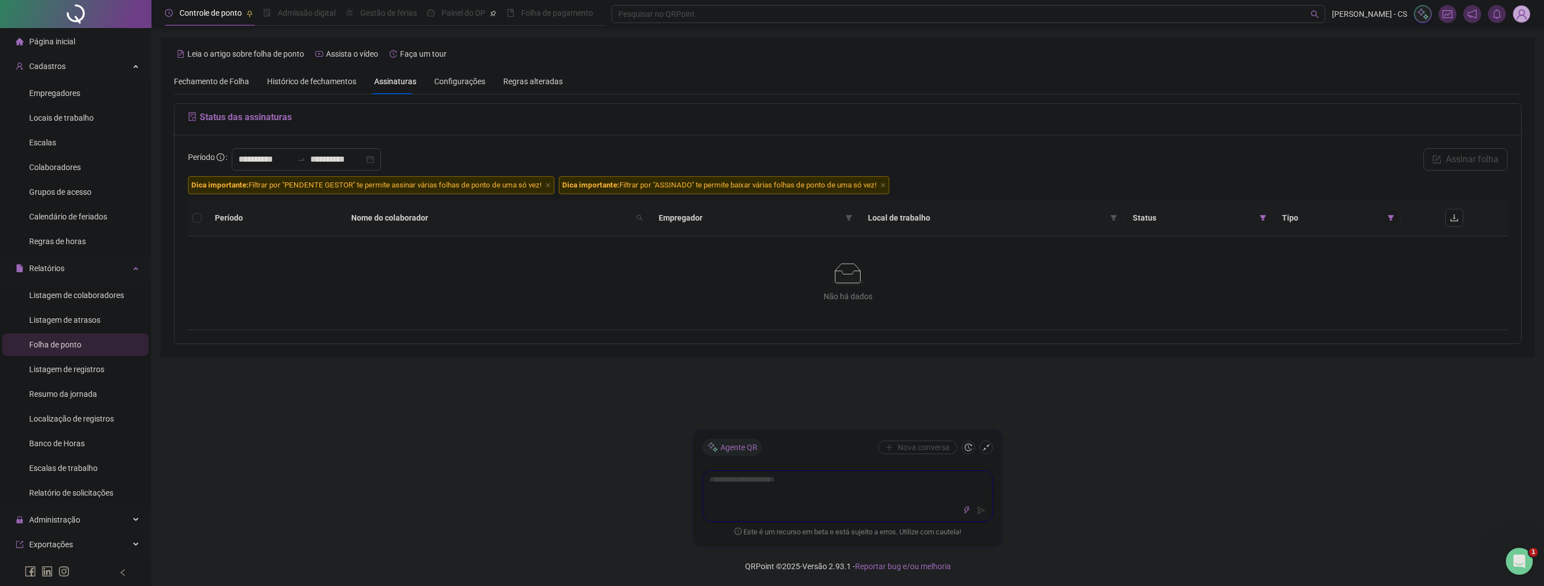
click at [1389, 215] on icon "filter" at bounding box center [1391, 218] width 6 height 6
click at [1268, 219] on span at bounding box center [1262, 217] width 11 height 17
click at [1212, 299] on span "ASSINADO" at bounding box center [1204, 302] width 111 height 12
drag, startPoint x: 1250, startPoint y: 369, endPoint x: 1250, endPoint y: 377, distance: 8.4
click at [1250, 375] on div "Resetar OK" at bounding box center [1204, 379] width 129 height 22
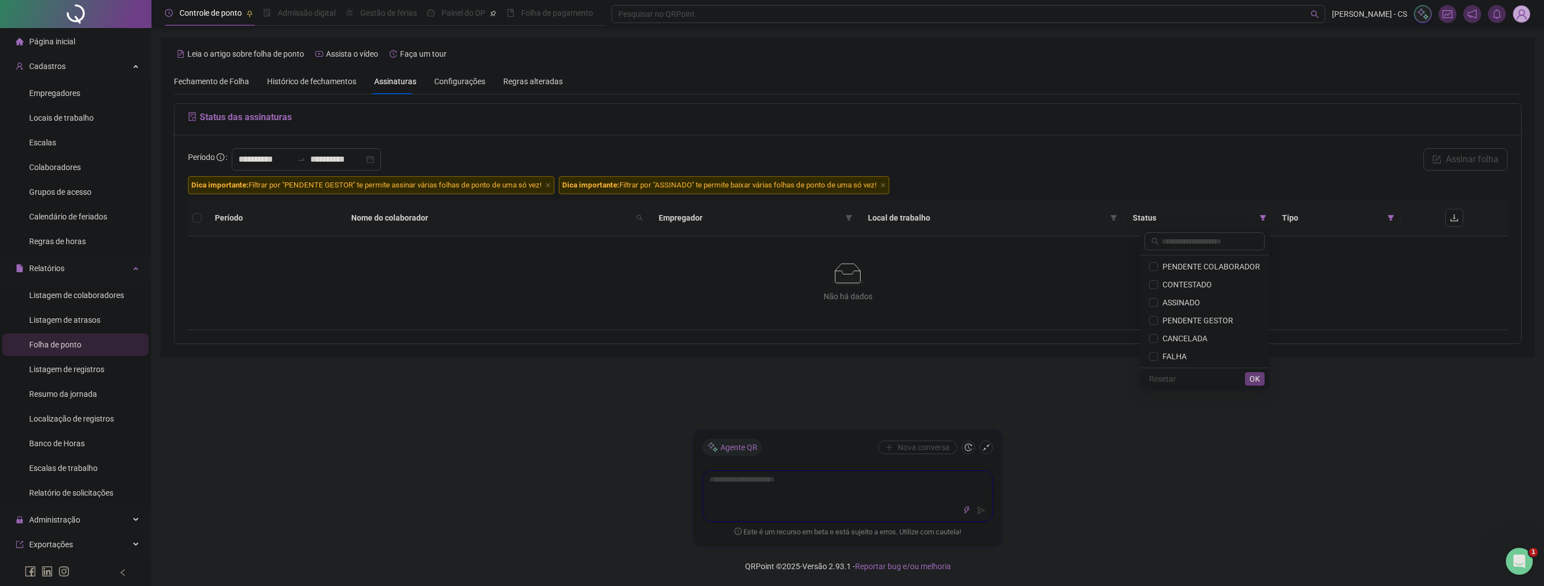
click at [1255, 379] on span "OK" at bounding box center [1255, 379] width 11 height 12
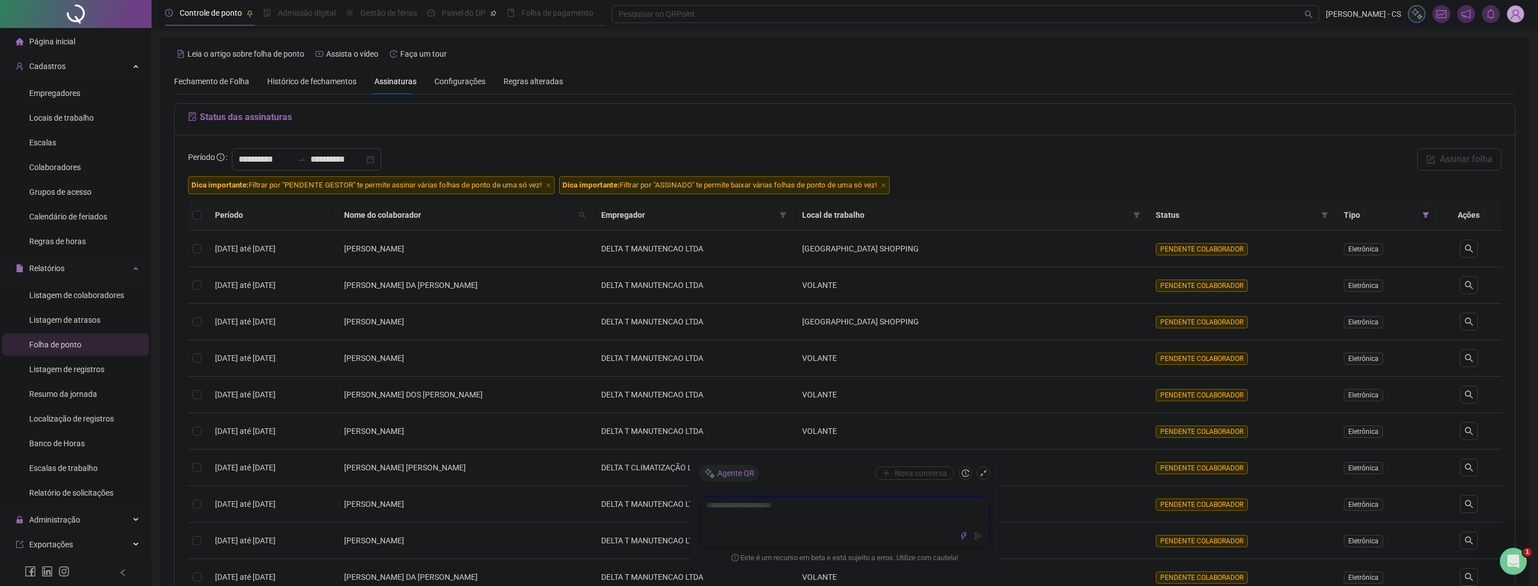
click at [1424, 217] on icon "filter" at bounding box center [1425, 215] width 7 height 7
click at [61, 164] on span "Colaboradores" at bounding box center [55, 167] width 52 height 9
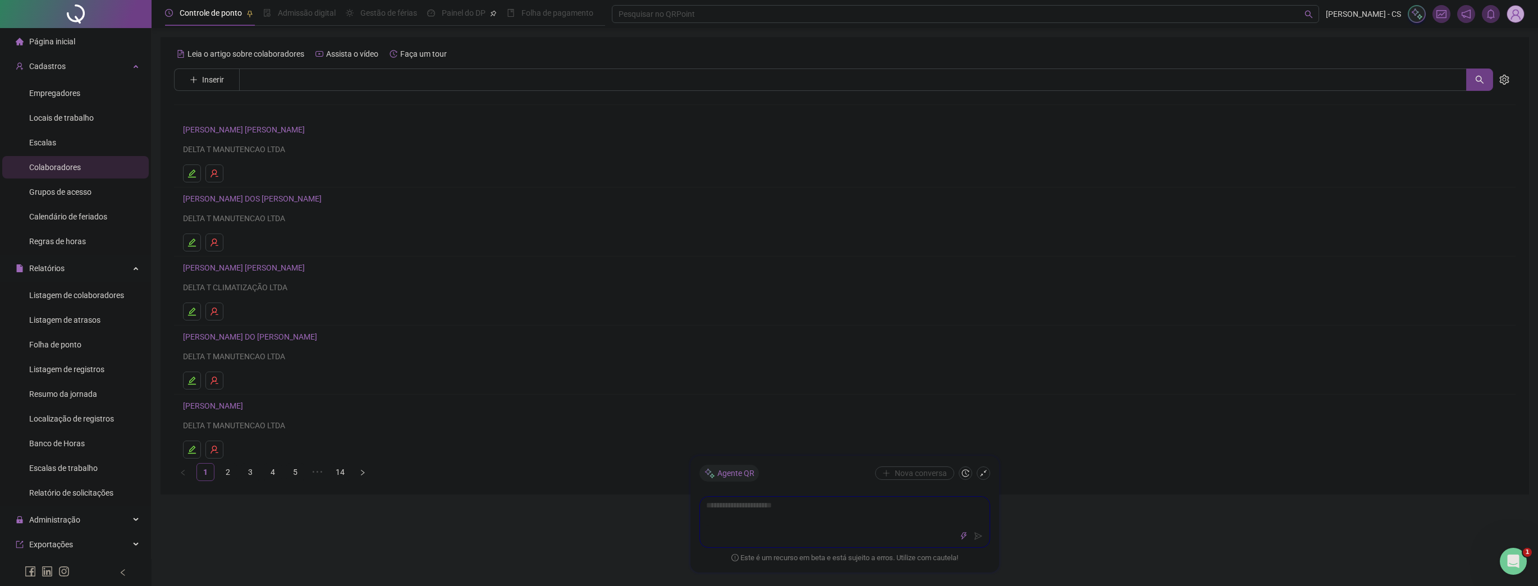
click at [240, 129] on link "[PERSON_NAME] [PERSON_NAME]" at bounding box center [245, 129] width 125 height 9
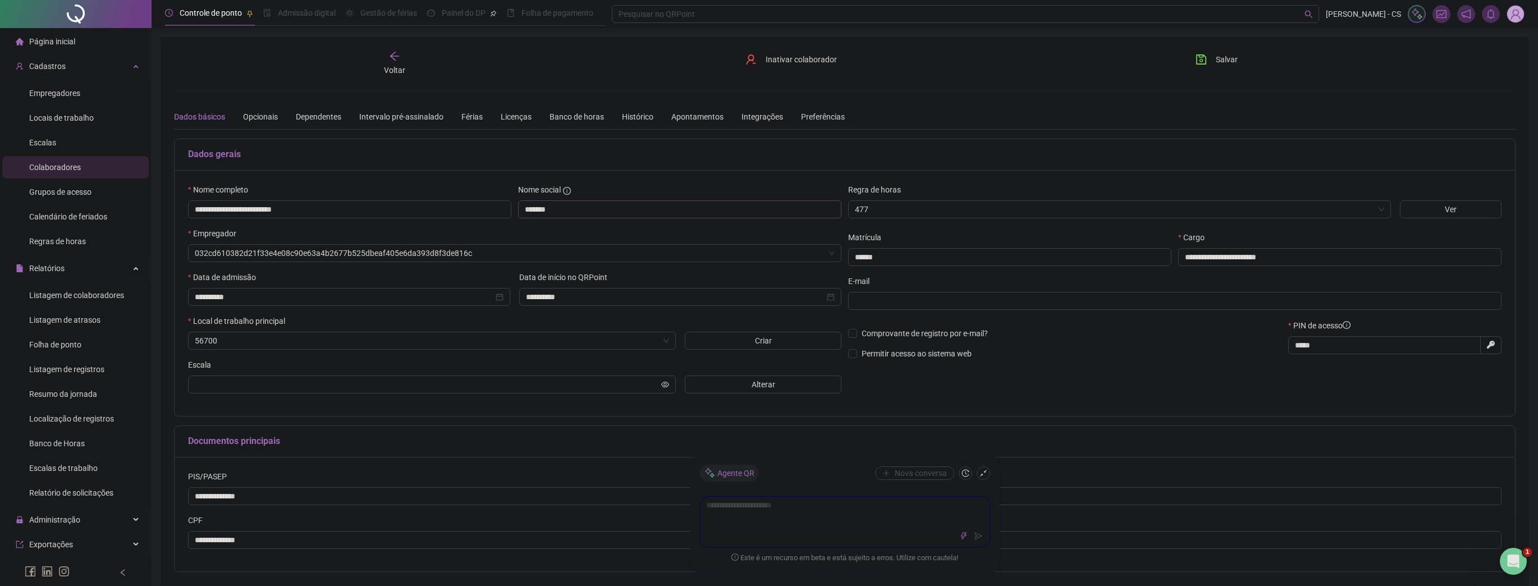
type input "**********"
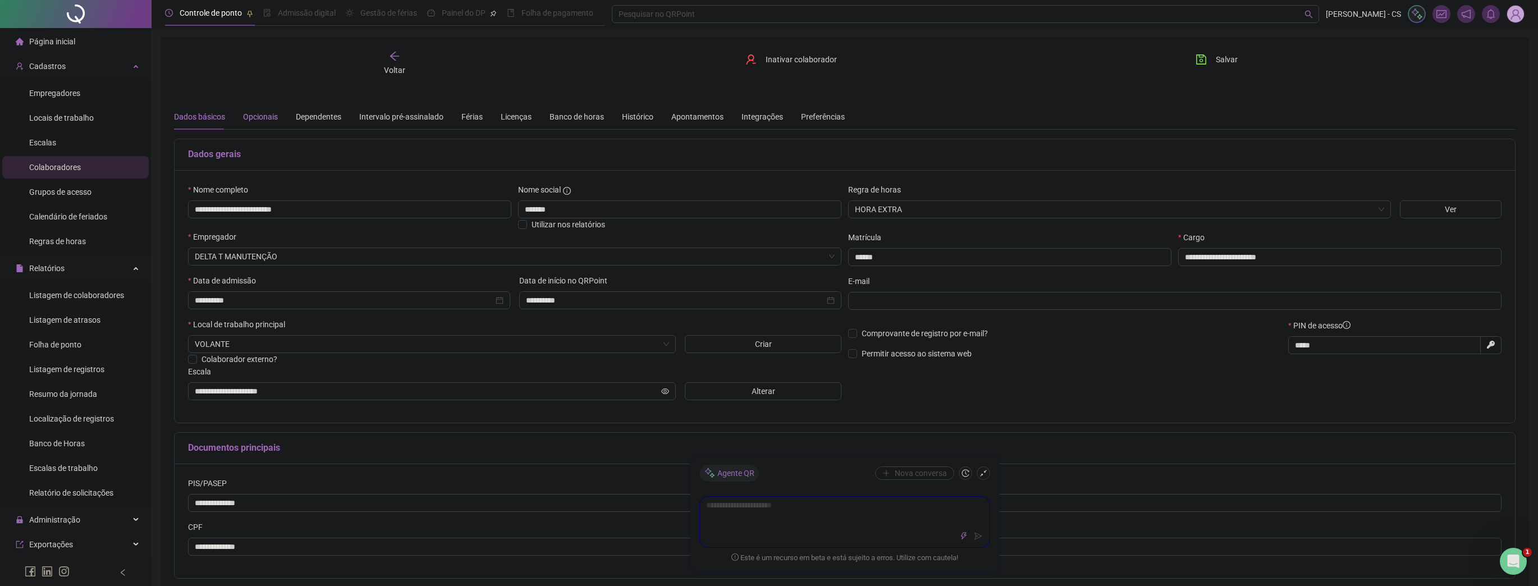
drag, startPoint x: 265, startPoint y: 114, endPoint x: 390, endPoint y: 135, distance: 126.8
click at [265, 114] on div "Opcionais" at bounding box center [260, 117] width 35 height 12
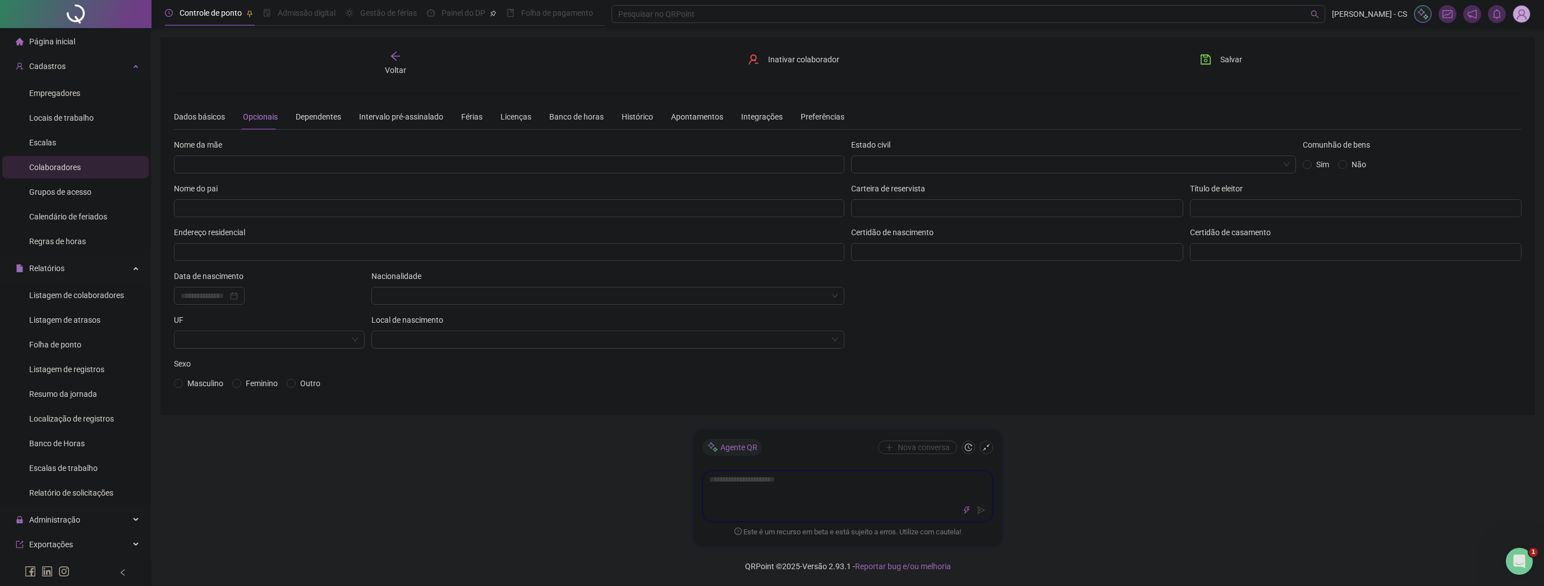
click at [1526, 17] on img at bounding box center [1521, 14] width 17 height 17
click at [1461, 150] on link "Sistema CRM" at bounding box center [1466, 147] width 56 height 9
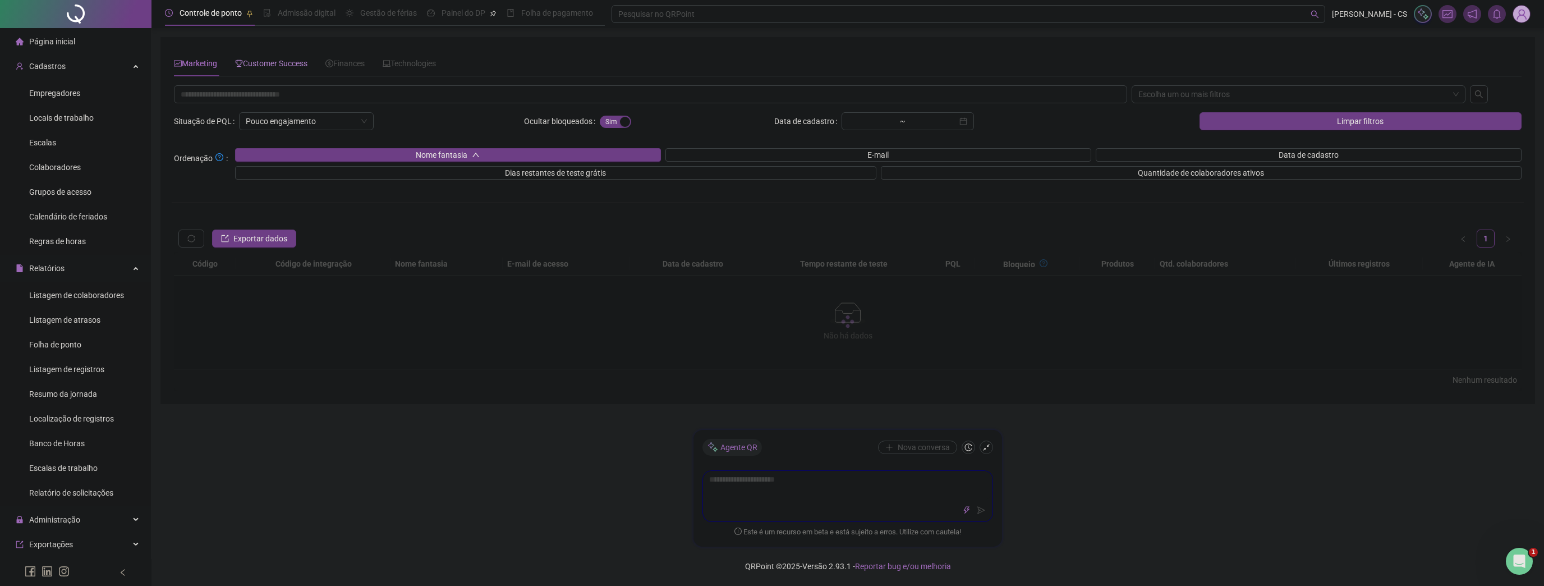
drag, startPoint x: 271, startPoint y: 64, endPoint x: 264, endPoint y: 81, distance: 18.7
click at [271, 65] on span "Customer Success" at bounding box center [271, 63] width 72 height 9
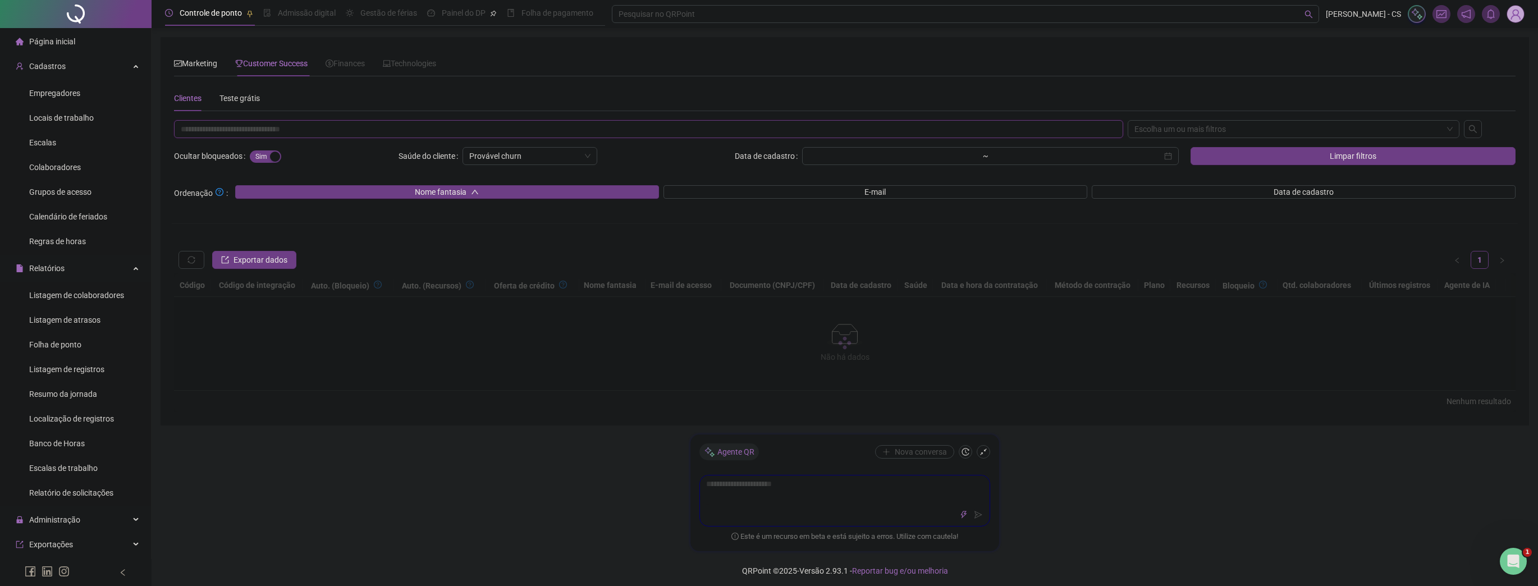
click at [255, 131] on input "text" at bounding box center [648, 129] width 949 height 18
paste input "**********"
type input "**********"
click at [1187, 119] on div "**********" at bounding box center [844, 248] width 1341 height 327
click at [1186, 131] on div "Escolha um ou mais filtros" at bounding box center [1293, 129] width 332 height 18
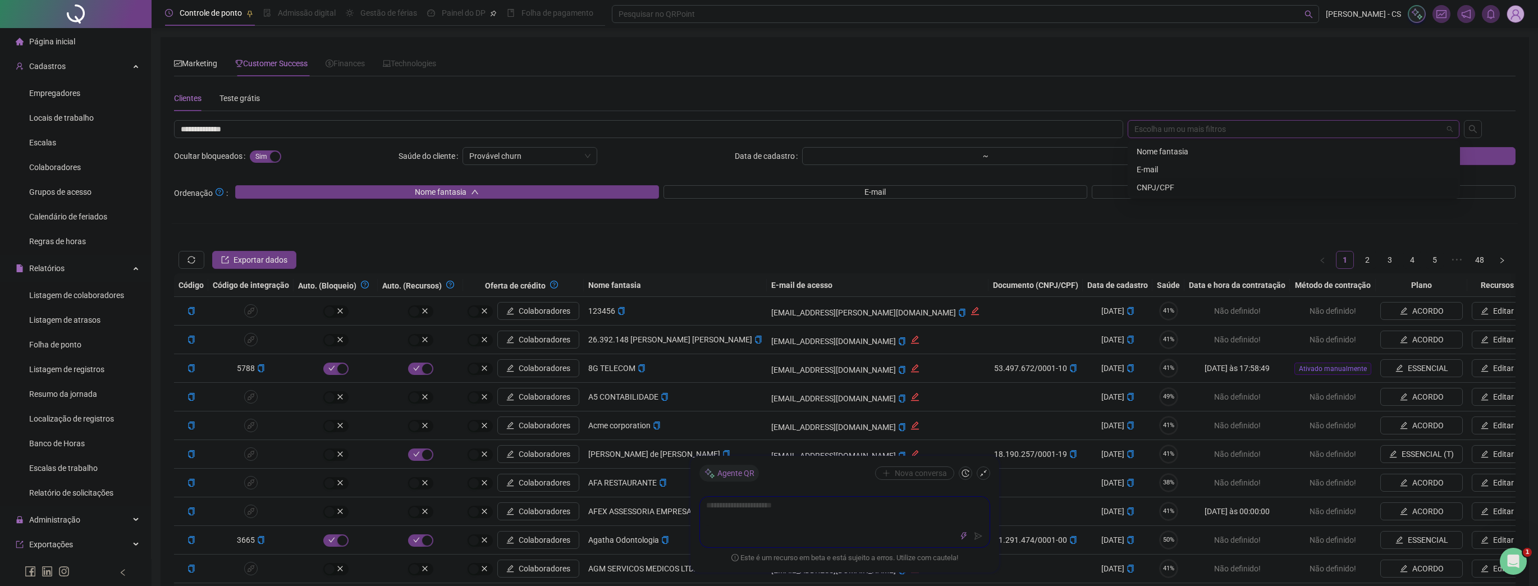
click at [1156, 190] on div "CNPJ/CPF" at bounding box center [1293, 187] width 314 height 12
click at [1487, 128] on div at bounding box center [1489, 129] width 56 height 18
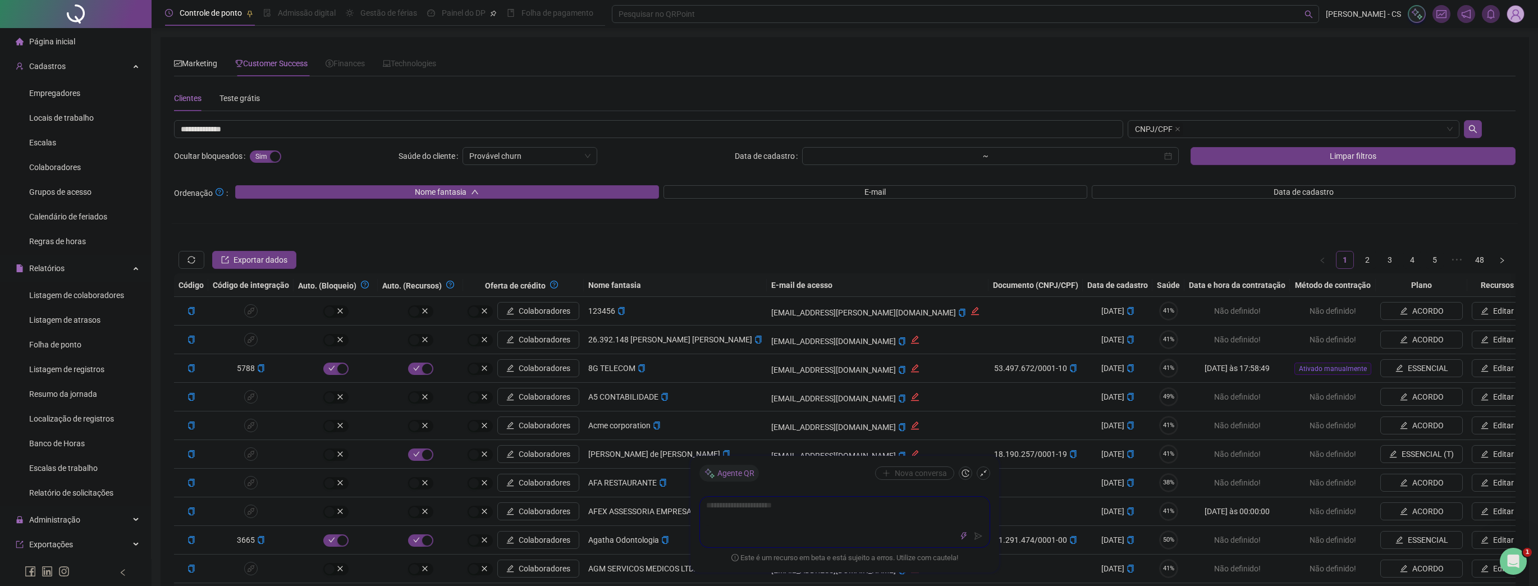
click at [1483, 127] on div at bounding box center [1489, 129] width 56 height 18
click at [1479, 126] on button "button" at bounding box center [1472, 129] width 18 height 18
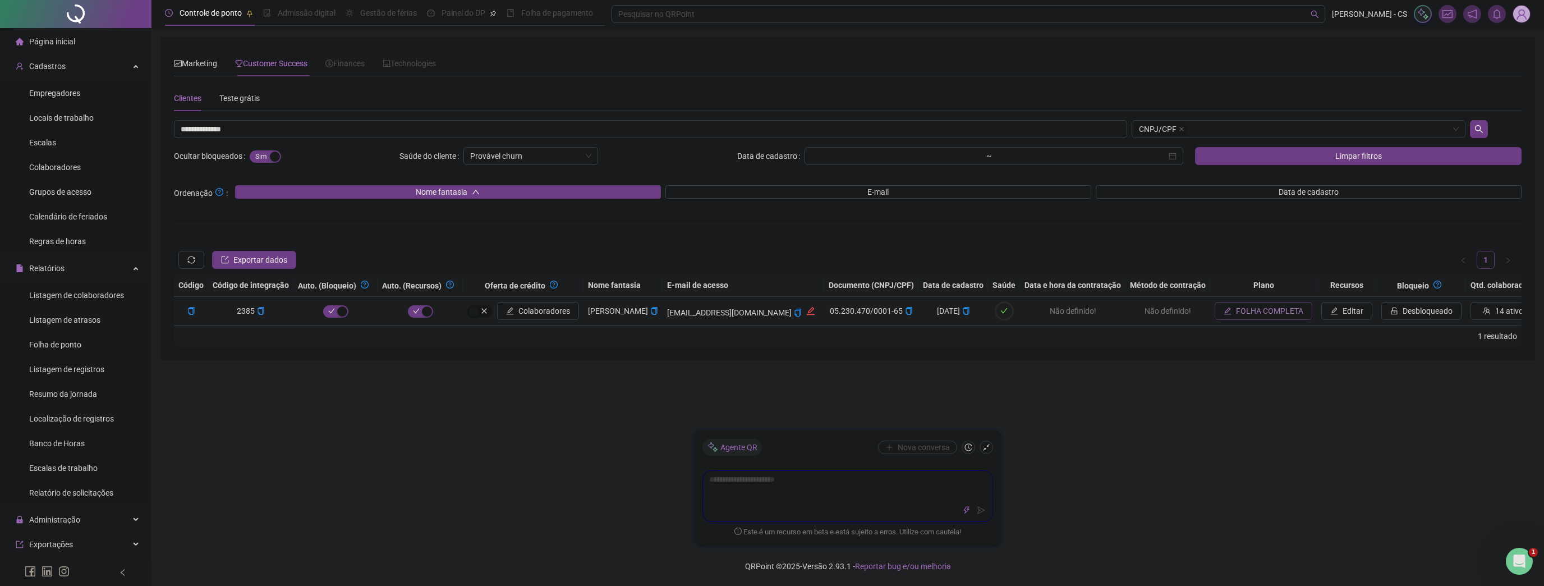
click at [1243, 313] on span "FOLHA COMPLETA" at bounding box center [1269, 311] width 67 height 12
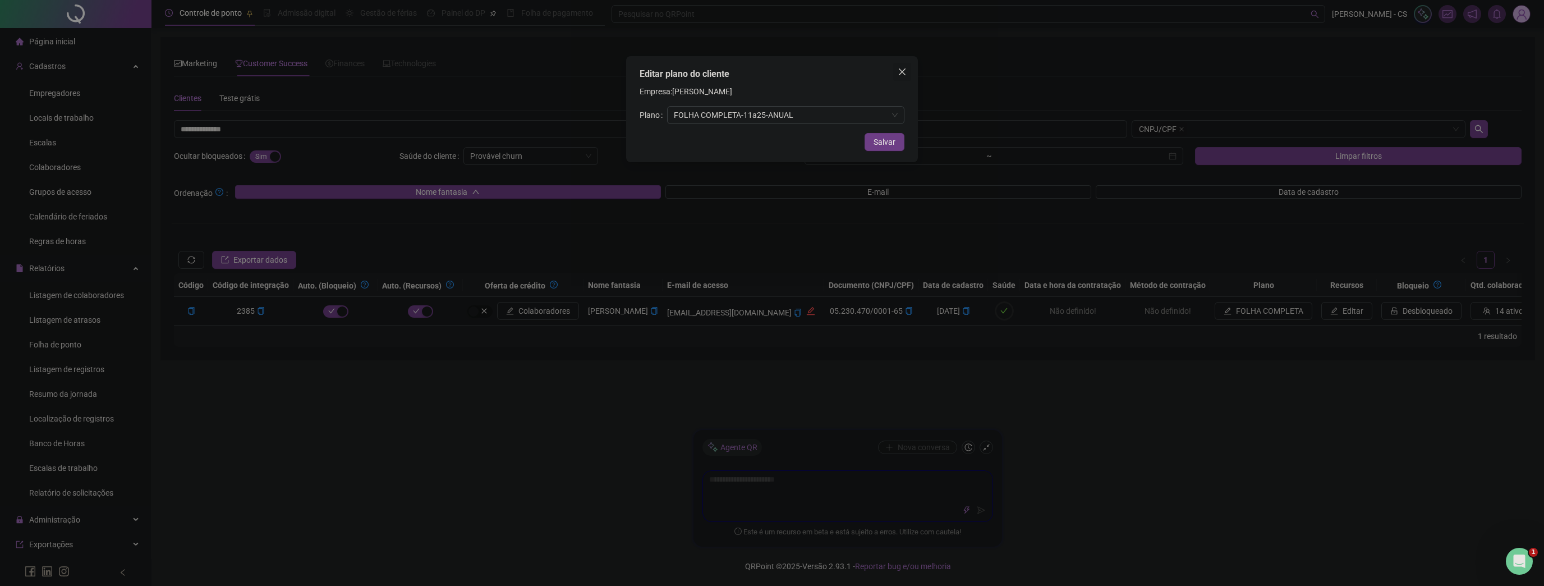
click at [906, 66] on button "Close" at bounding box center [902, 72] width 18 height 18
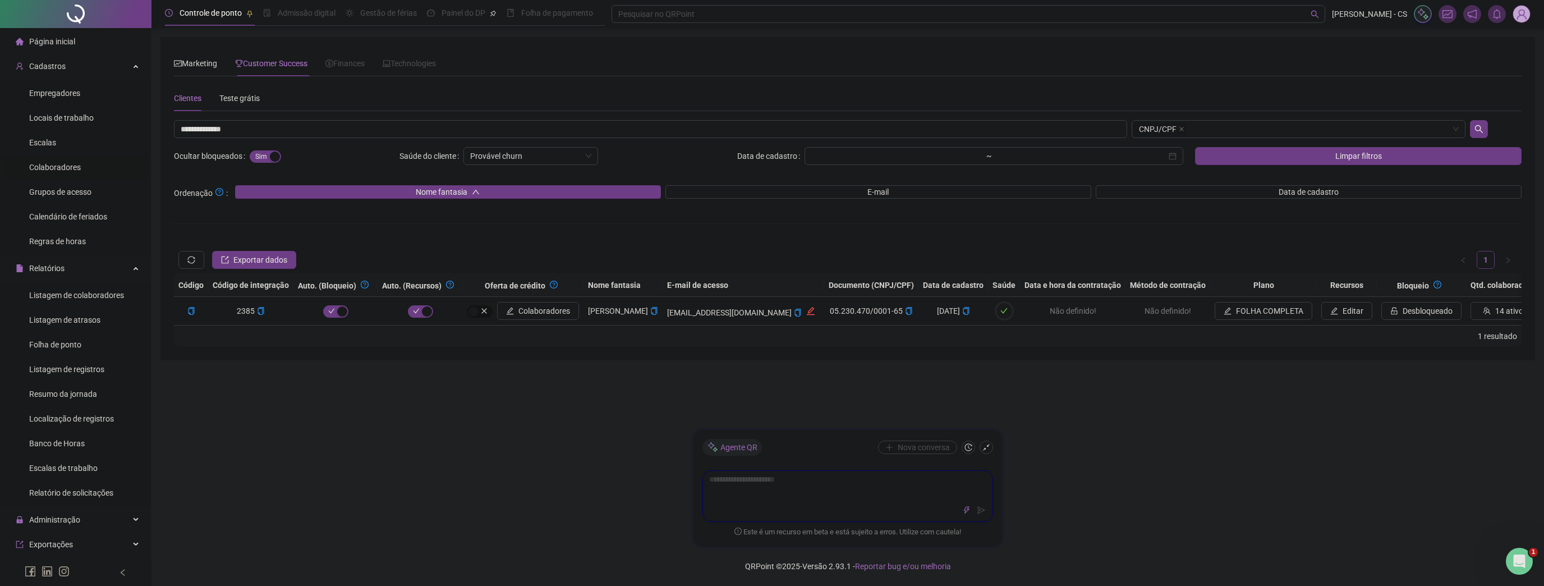
click at [67, 171] on span "Colaboradores" at bounding box center [55, 167] width 52 height 9
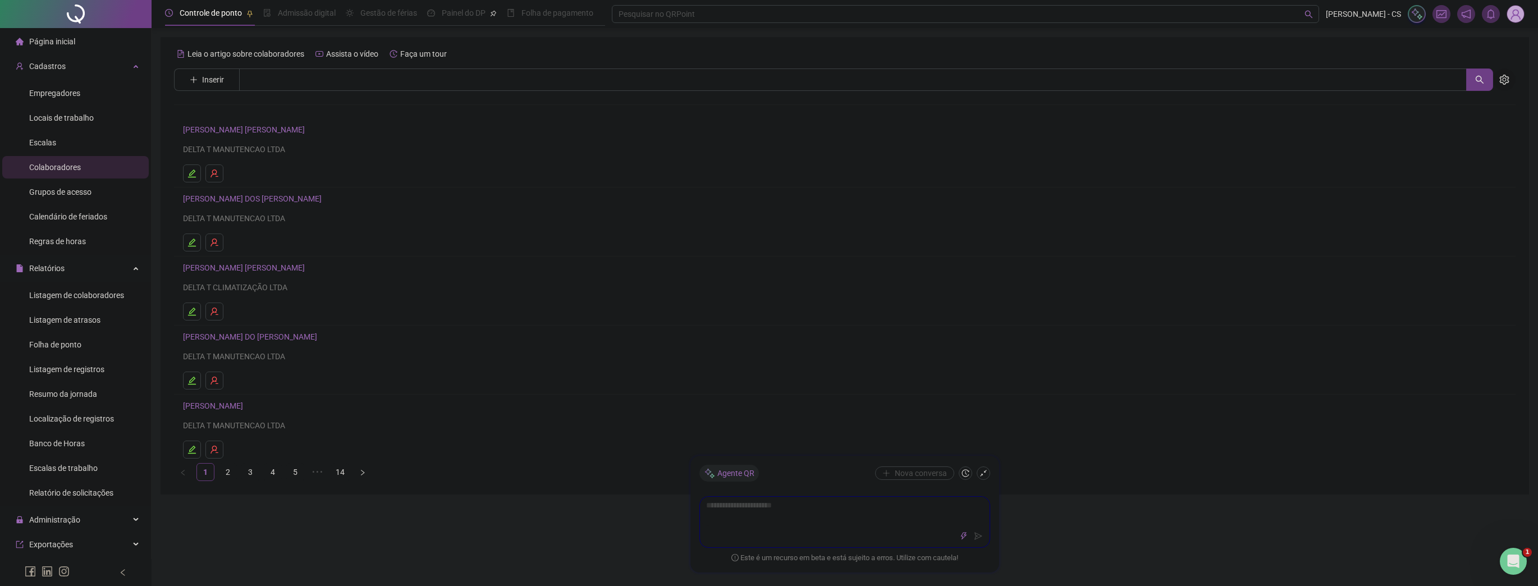
click at [1503, 76] on icon "setting" at bounding box center [1504, 80] width 10 height 10
click at [1435, 103] on span "Exibir inativos" at bounding box center [1448, 104] width 57 height 12
click at [251, 128] on link "[PERSON_NAME] Inativo" at bounding box center [232, 129] width 98 height 9
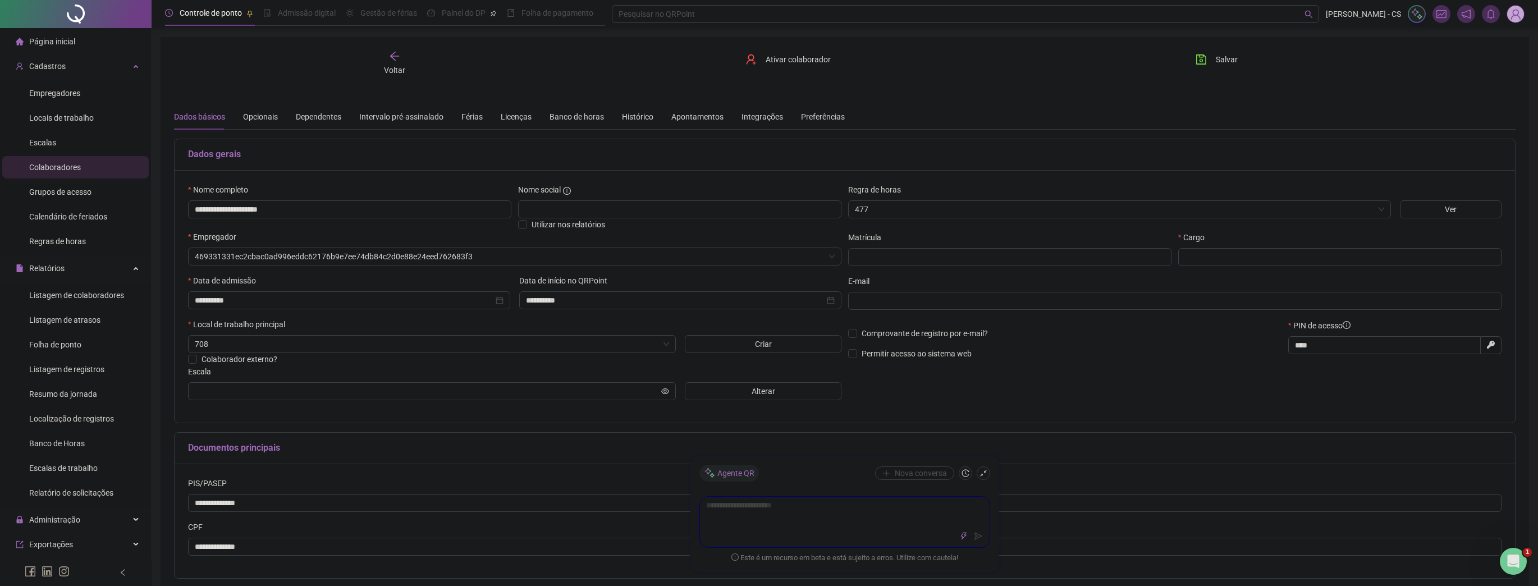
type input "**********"
click at [552, 111] on div "Banco de horas" at bounding box center [576, 117] width 54 height 12
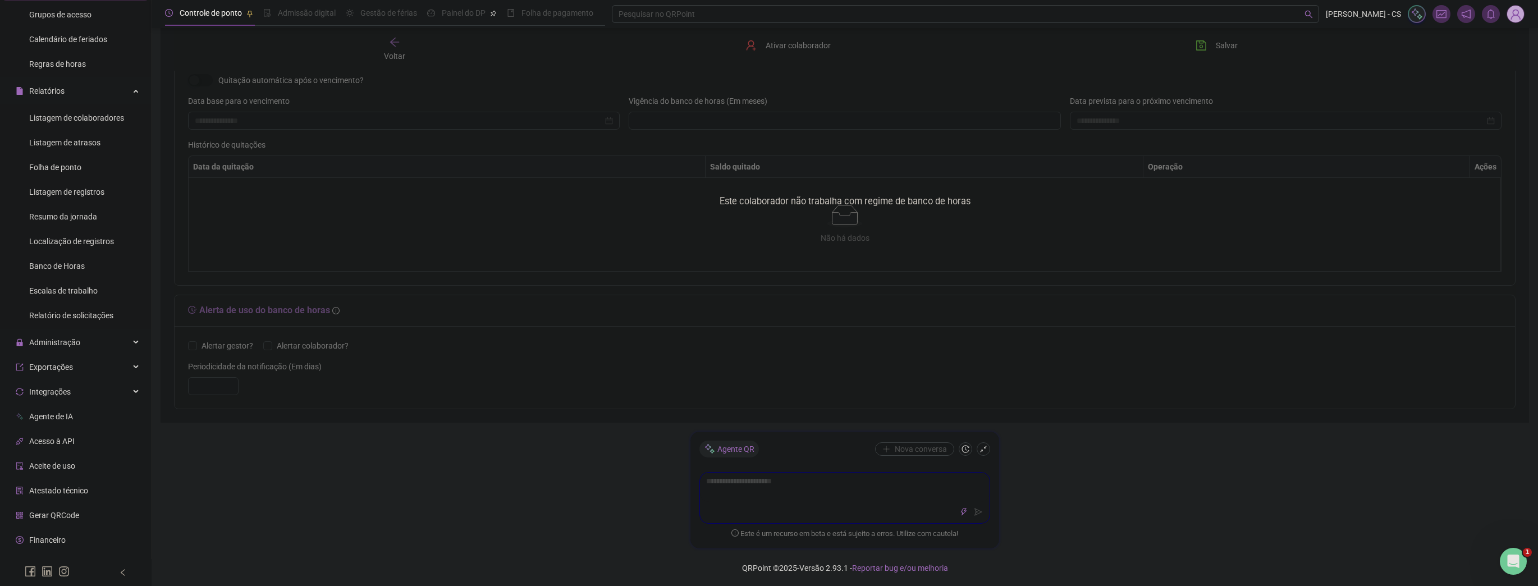
scroll to position [180, 0]
click at [71, 489] on span "Atestado técnico" at bounding box center [58, 488] width 59 height 9
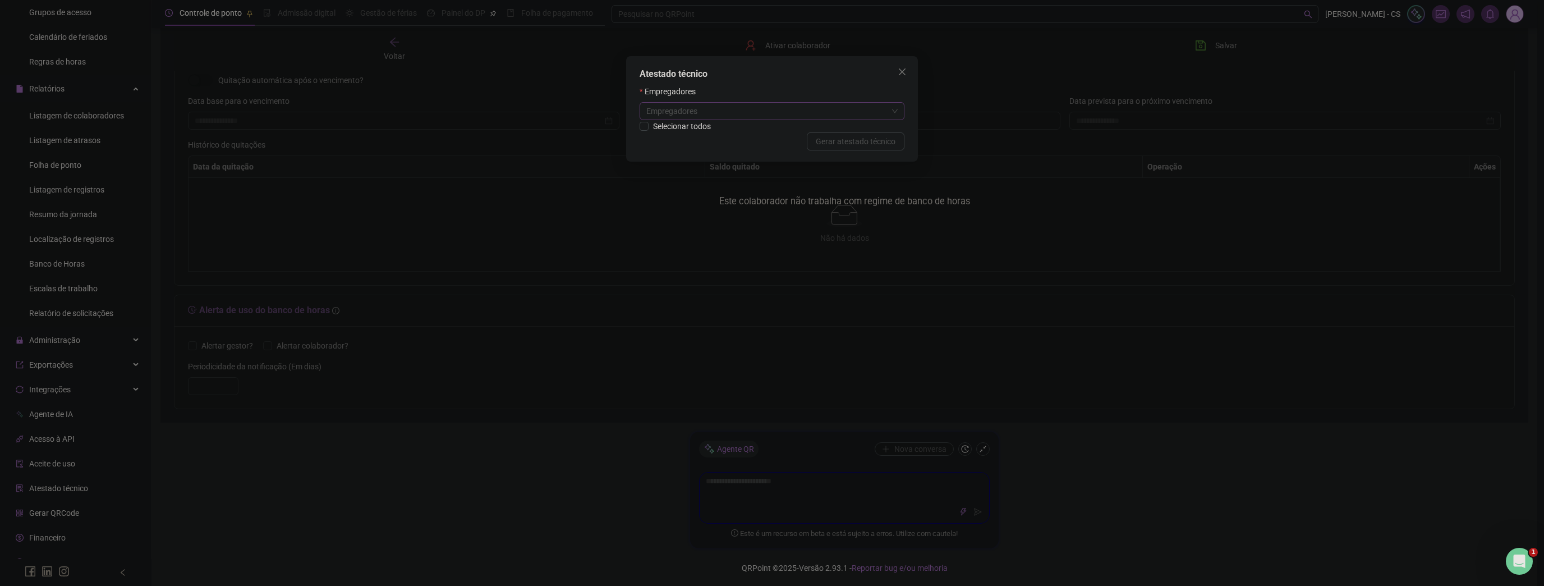
click at [789, 107] on div "Empregadores" at bounding box center [772, 111] width 265 height 18
click at [831, 83] on div "Atestado técnico Empregadores Empregadores Selecionar todos Cancelar Gerar ates…" at bounding box center [772, 108] width 292 height 105
click at [703, 122] on span "Selecionar todos" at bounding box center [682, 126] width 67 height 12
click at [850, 139] on span "Gerar atestado técnico" at bounding box center [856, 141] width 80 height 12
drag, startPoint x: 56, startPoint y: 497, endPoint x: 60, endPoint y: 481, distance: 16.7
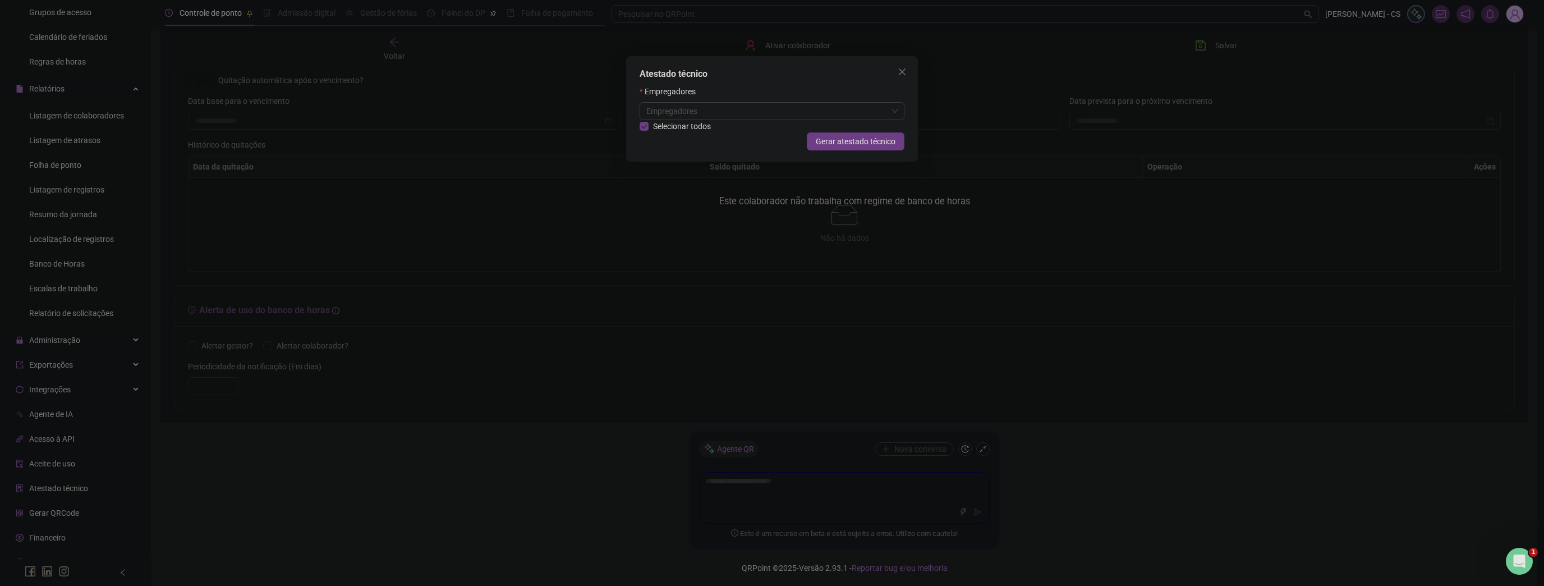
click at [58, 494] on div "Atestado técnico Empregadores Empregadores Selecionar todos Cancelar Gerar ates…" at bounding box center [772, 293] width 1544 height 586
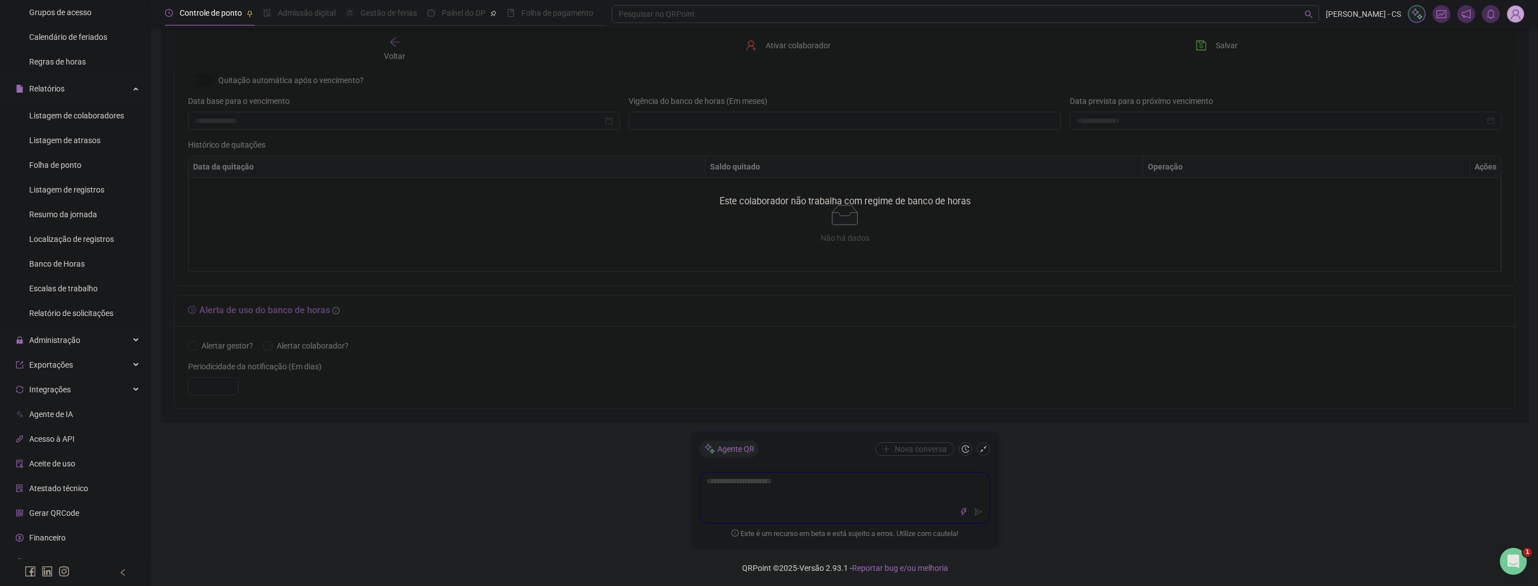
click at [62, 489] on span "Atestado técnico" at bounding box center [58, 488] width 59 height 9
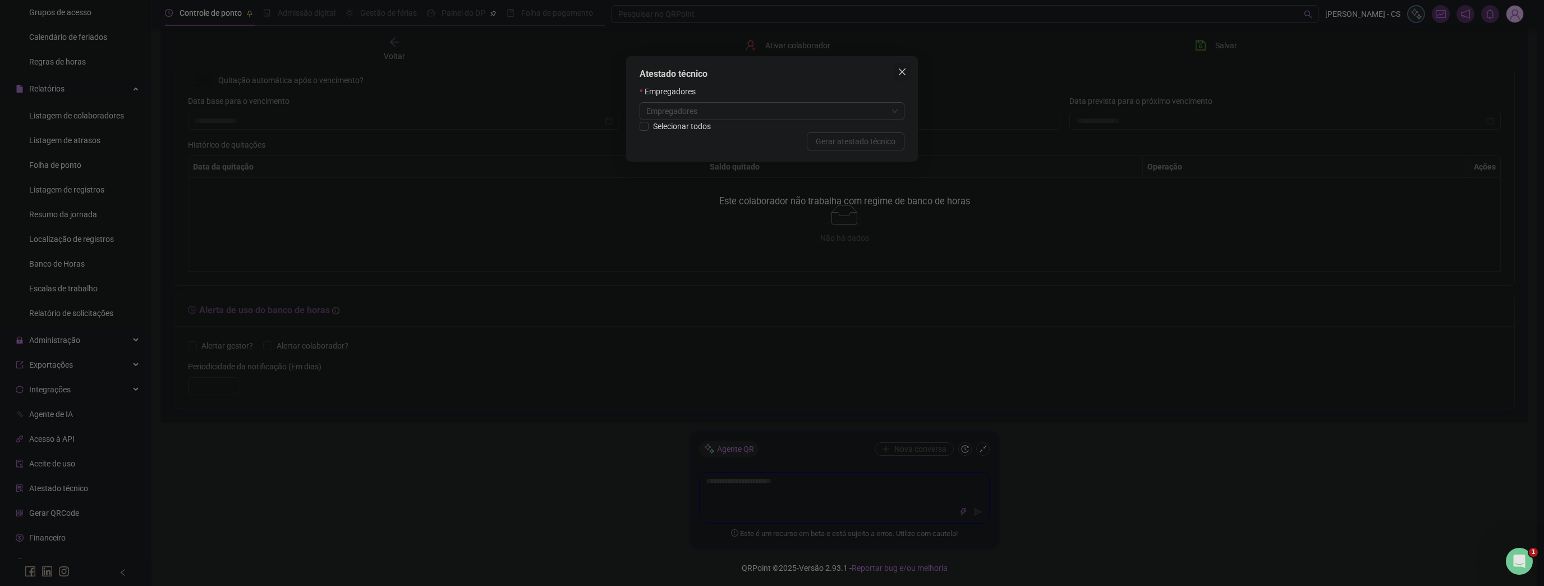
click at [905, 74] on icon "close" at bounding box center [902, 71] width 9 height 9
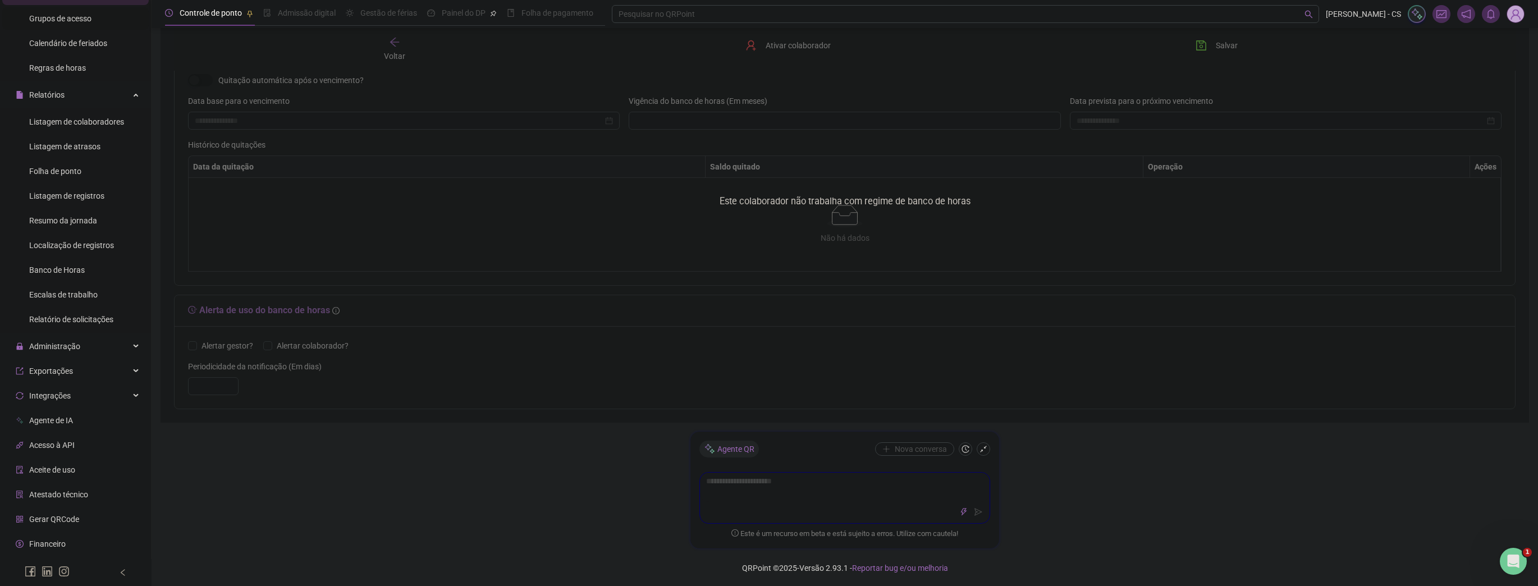
scroll to position [194, 0]
